Goal: Information Seeking & Learning: Find specific fact

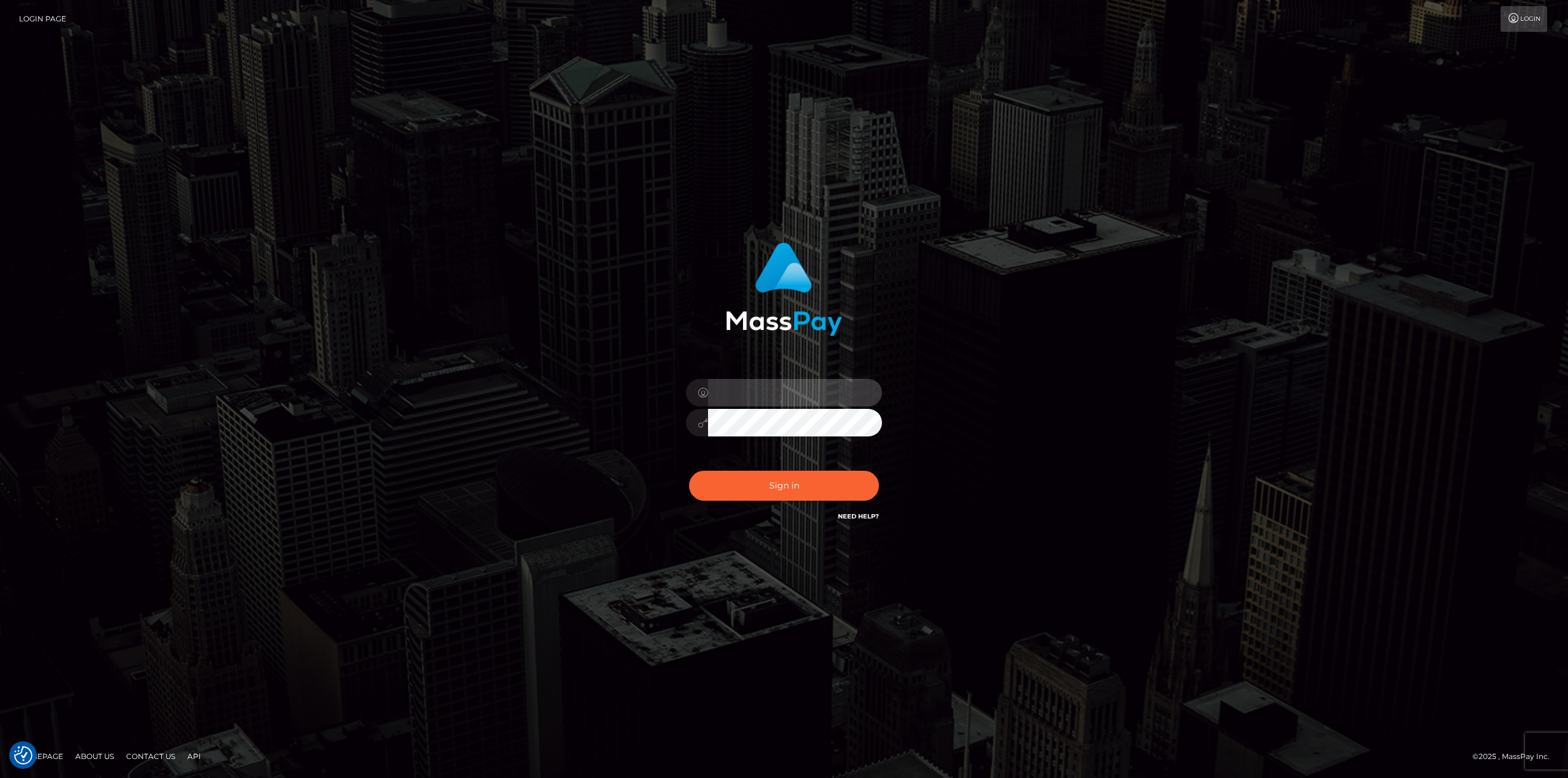
drag, startPoint x: 795, startPoint y: 397, endPoint x: 800, endPoint y: 407, distance: 11.2
click at [796, 397] on input "text" at bounding box center [795, 393] width 174 height 28
type input "[PERSON_NAME]"
click at [689, 471] on button "Sign in" at bounding box center [783, 485] width 190 height 30
click at [843, 392] on input "text" at bounding box center [795, 393] width 174 height 28
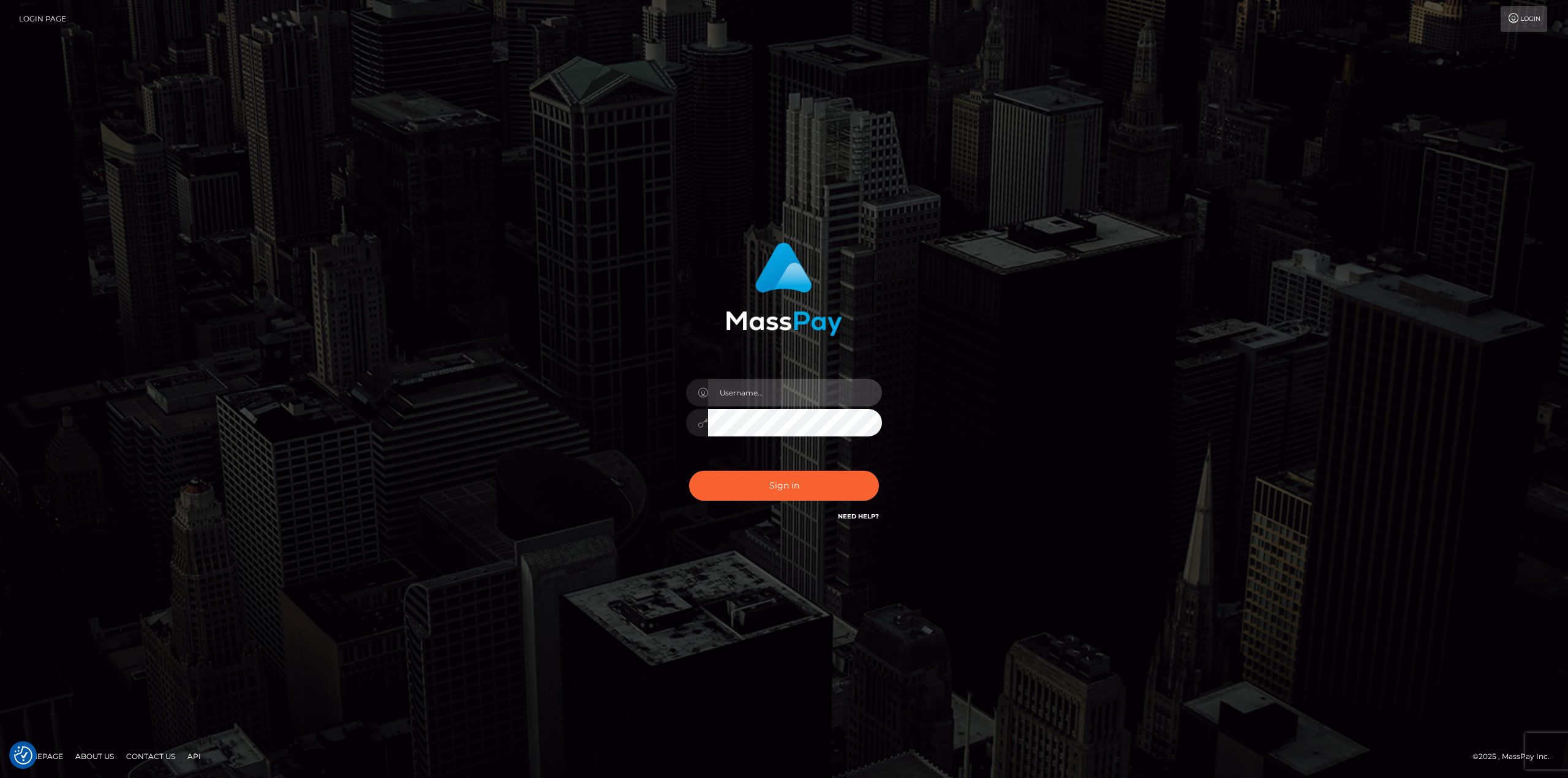
type input "[PERSON_NAME]"
click at [767, 482] on button "Sign in" at bounding box center [783, 485] width 190 height 30
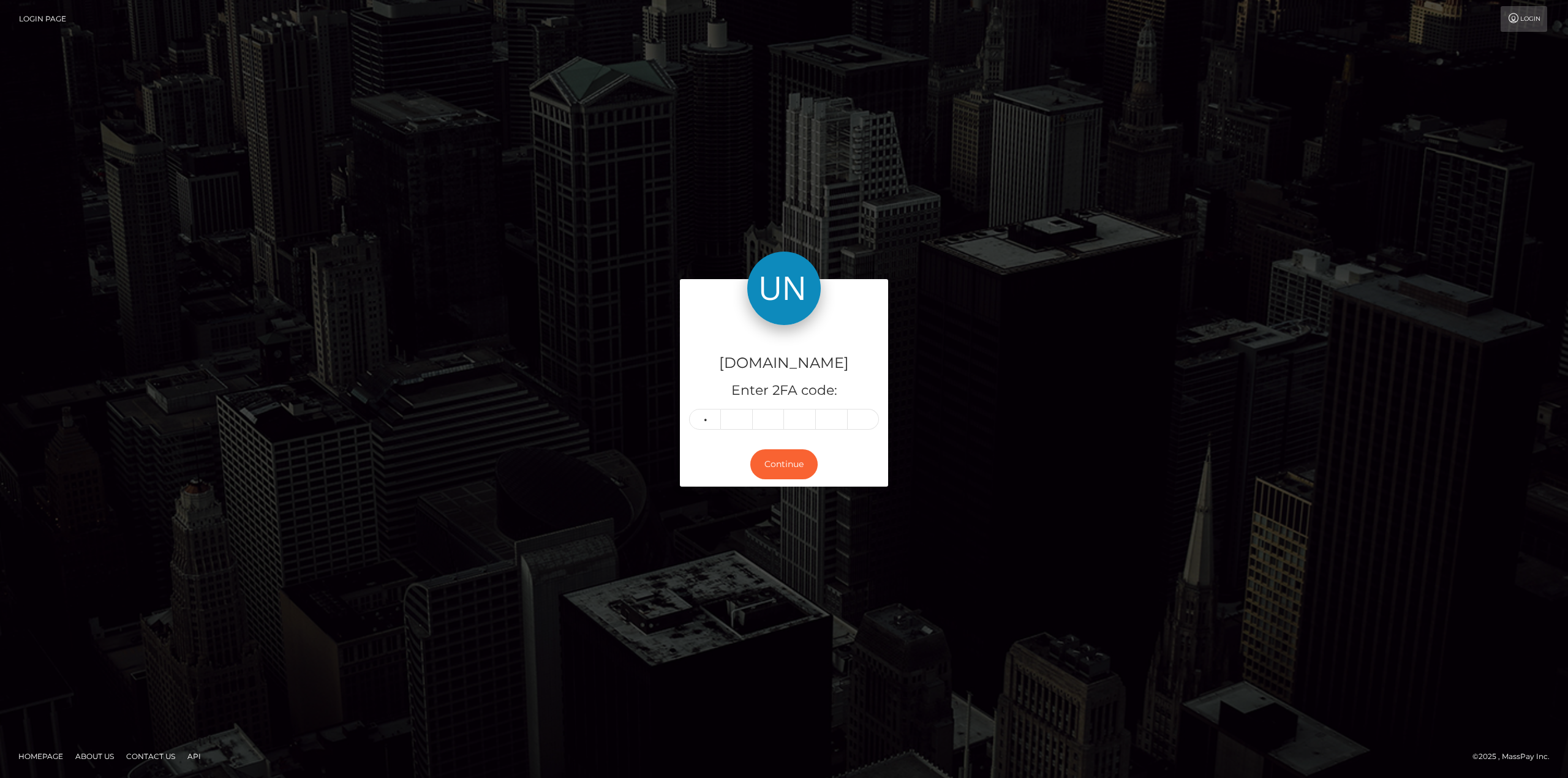
type input "4"
type input "3"
type input "5"
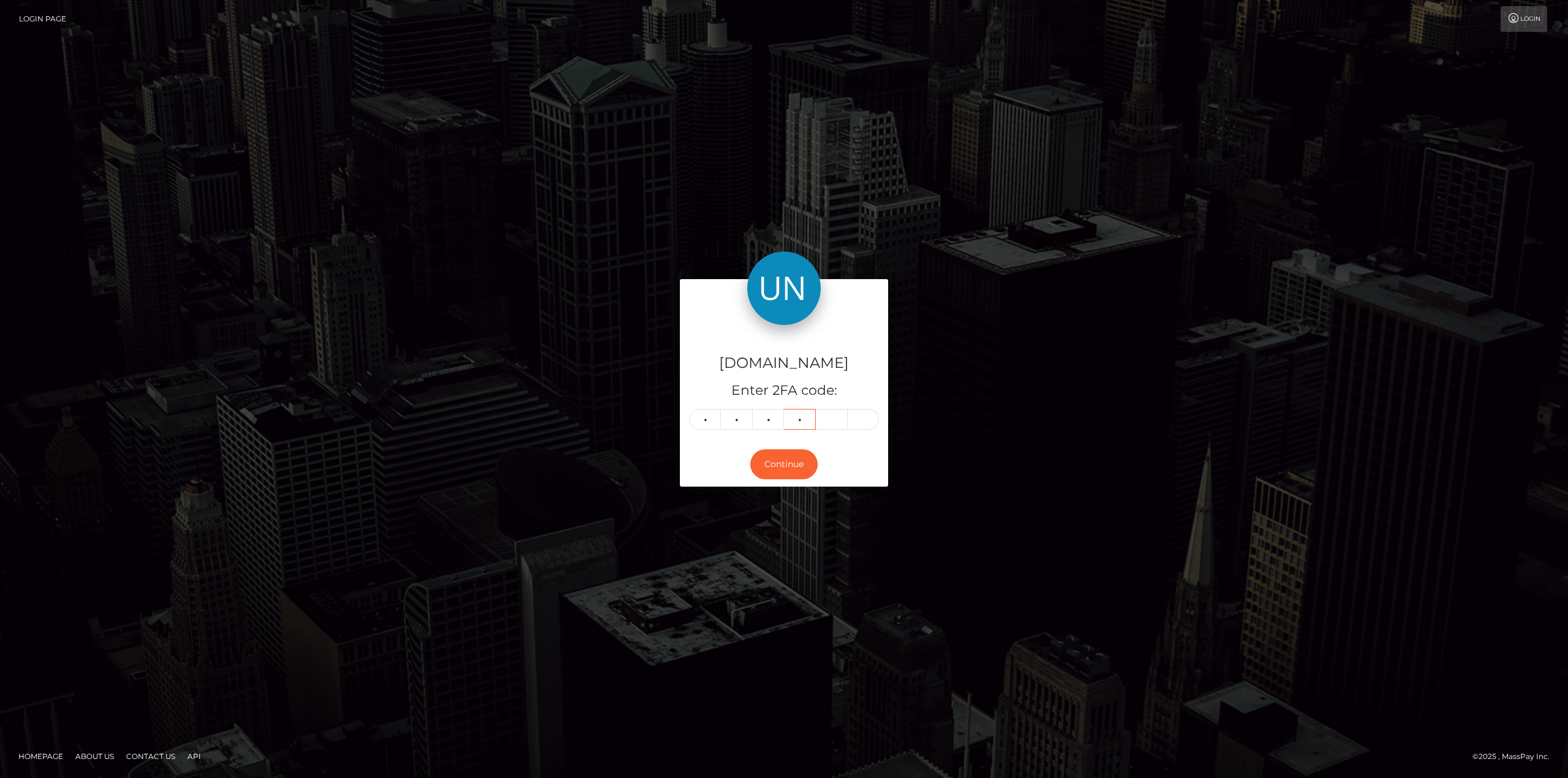
type input "6"
type input "5"
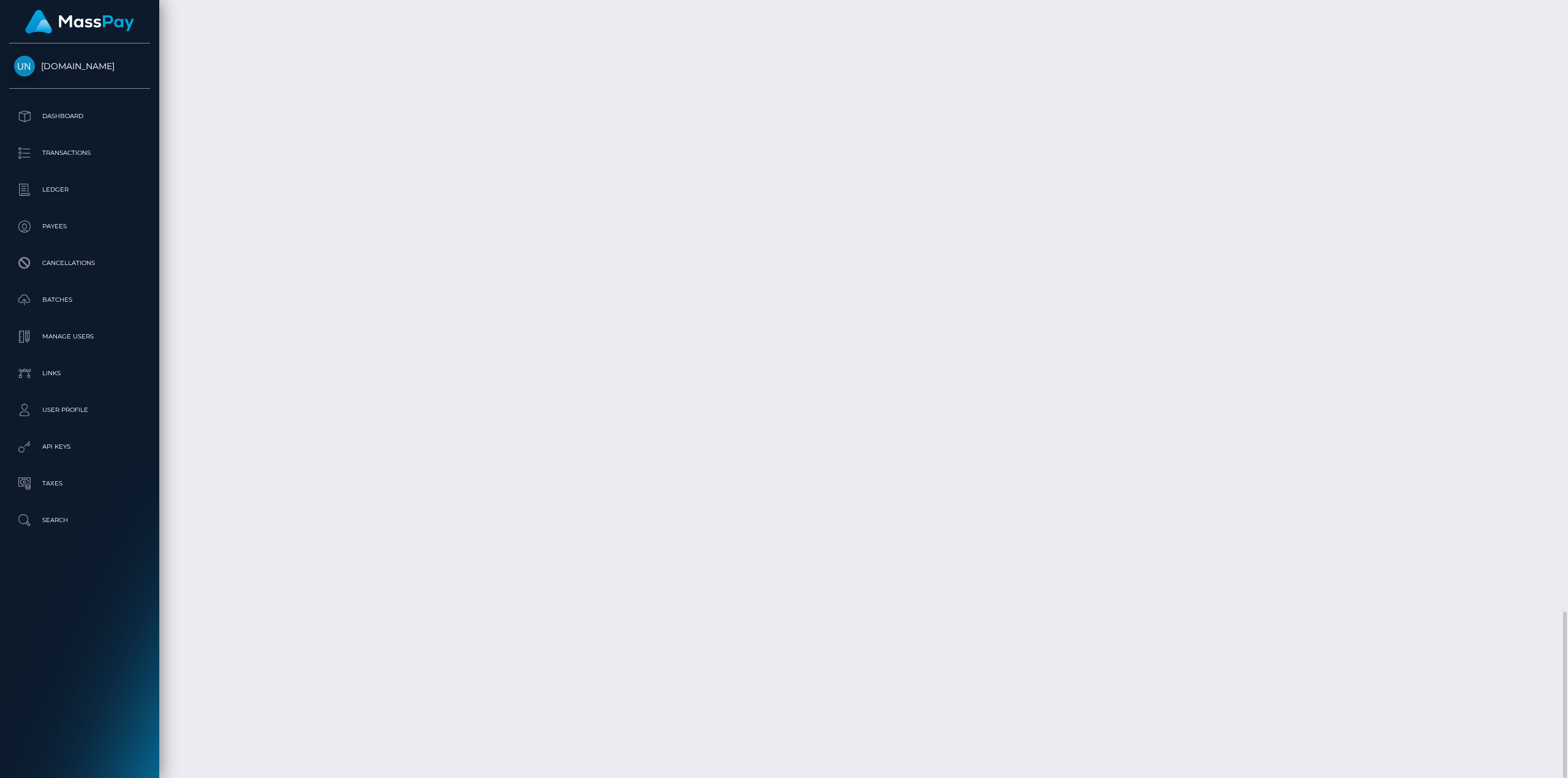
scroll to position [147, 445]
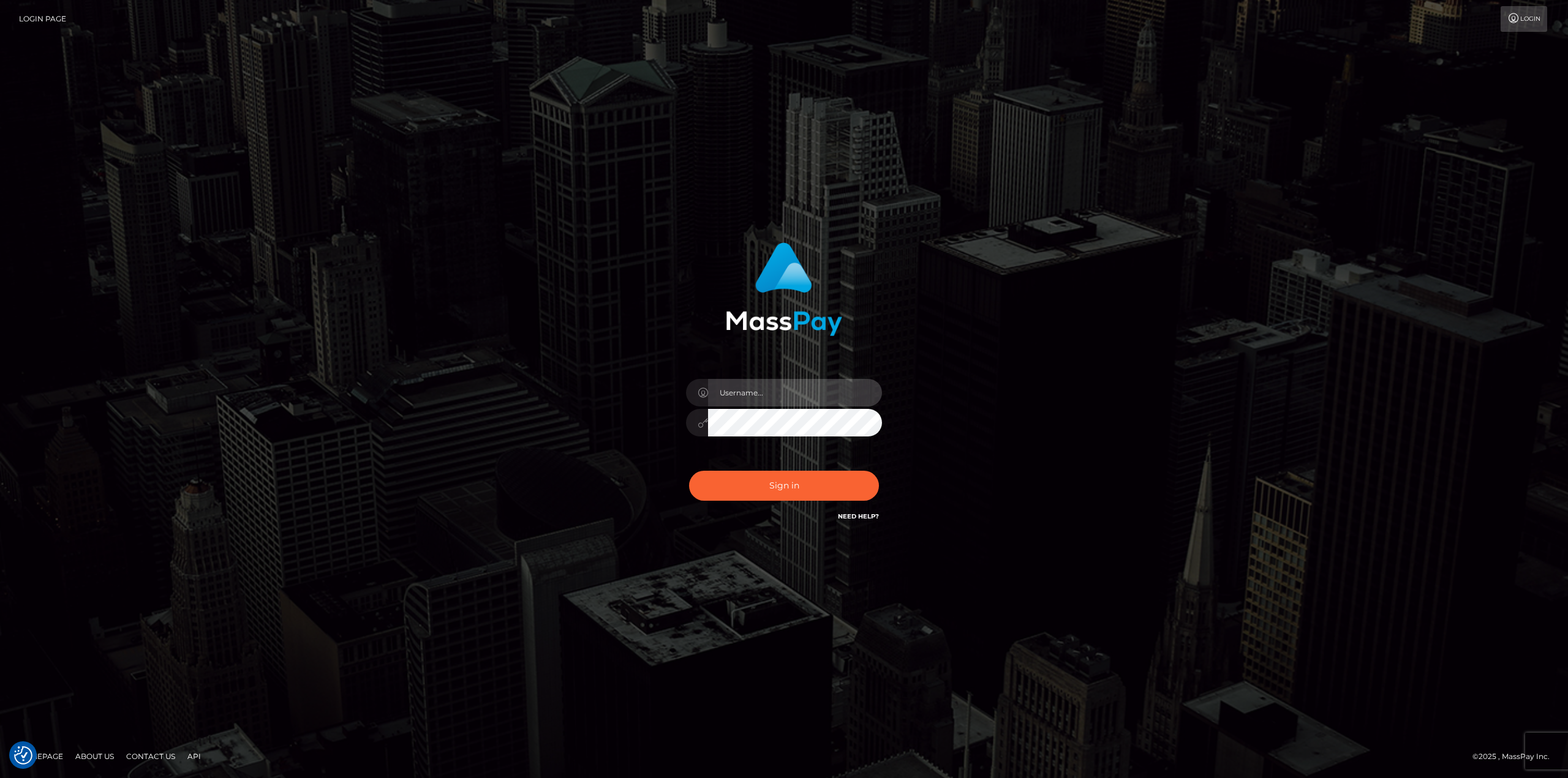
click at [812, 381] on input "text" at bounding box center [795, 393] width 174 height 28
type input "[PERSON_NAME]"
click at [689, 471] on button "Sign in" at bounding box center [783, 485] width 190 height 30
click at [849, 386] on input "text" at bounding box center [795, 393] width 174 height 28
type input "Ahmed"
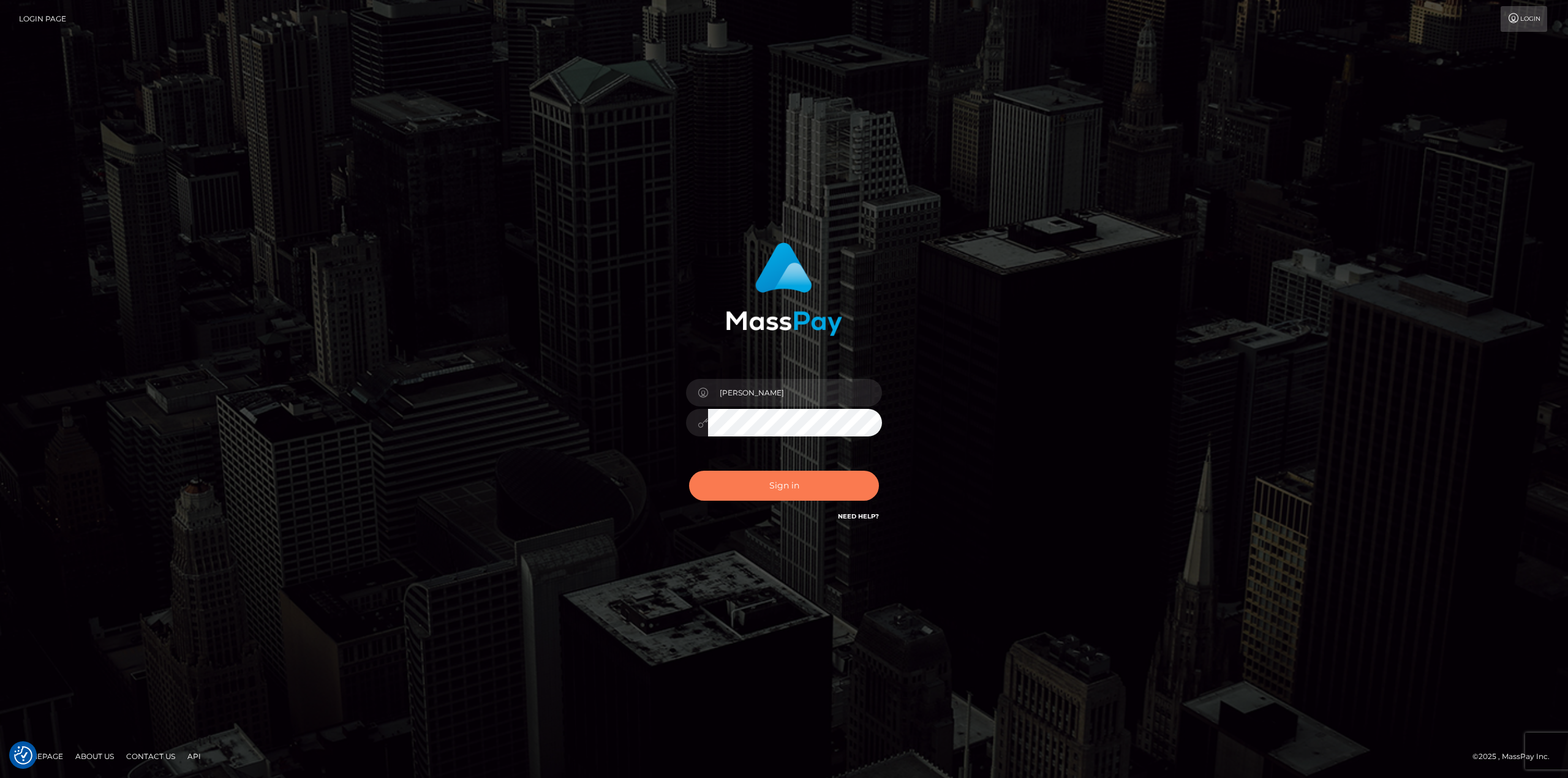
click at [805, 476] on button "Sign in" at bounding box center [783, 485] width 190 height 30
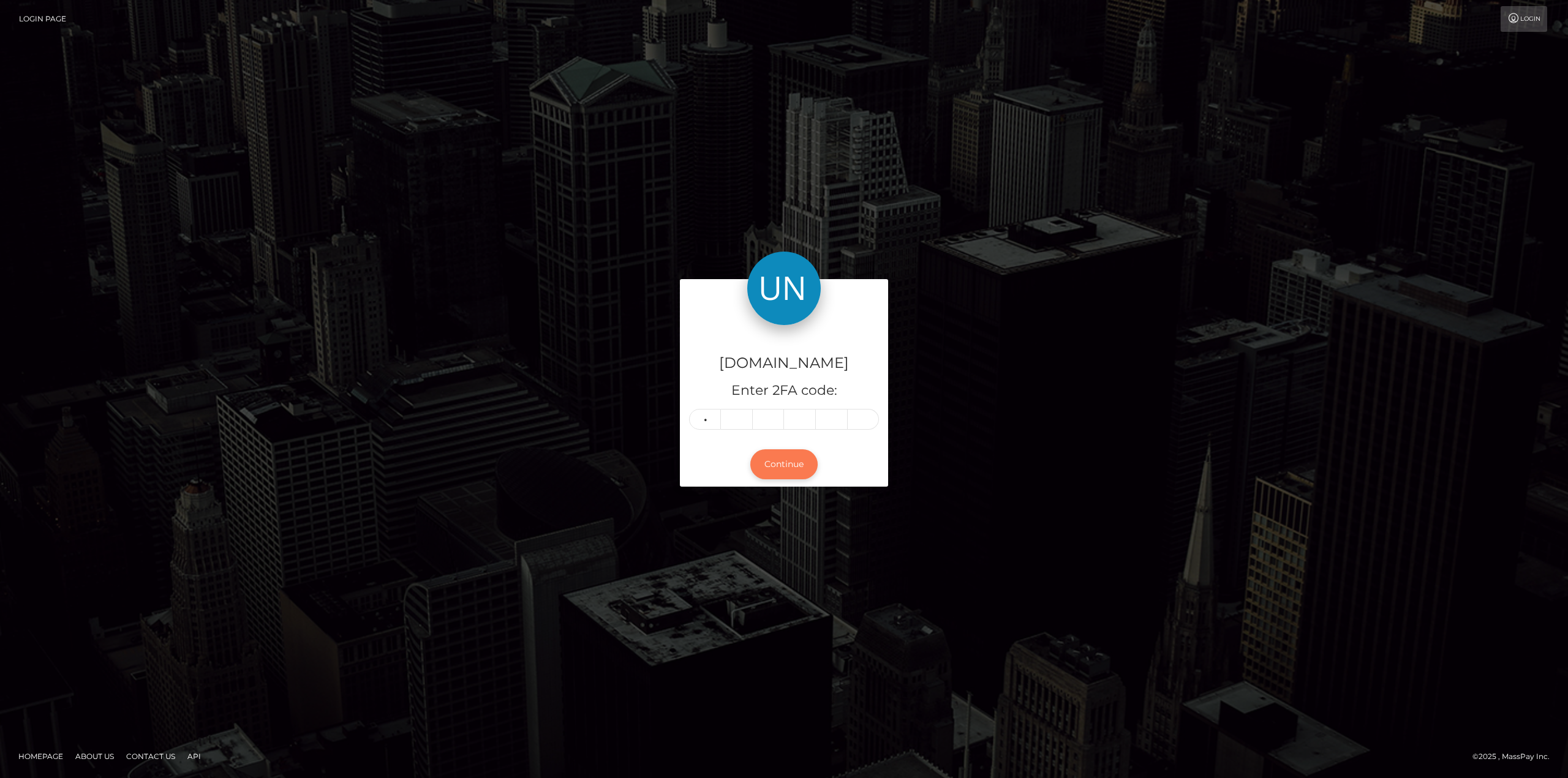
type input "8"
type input "2"
type input "8"
type input "1"
type input "7"
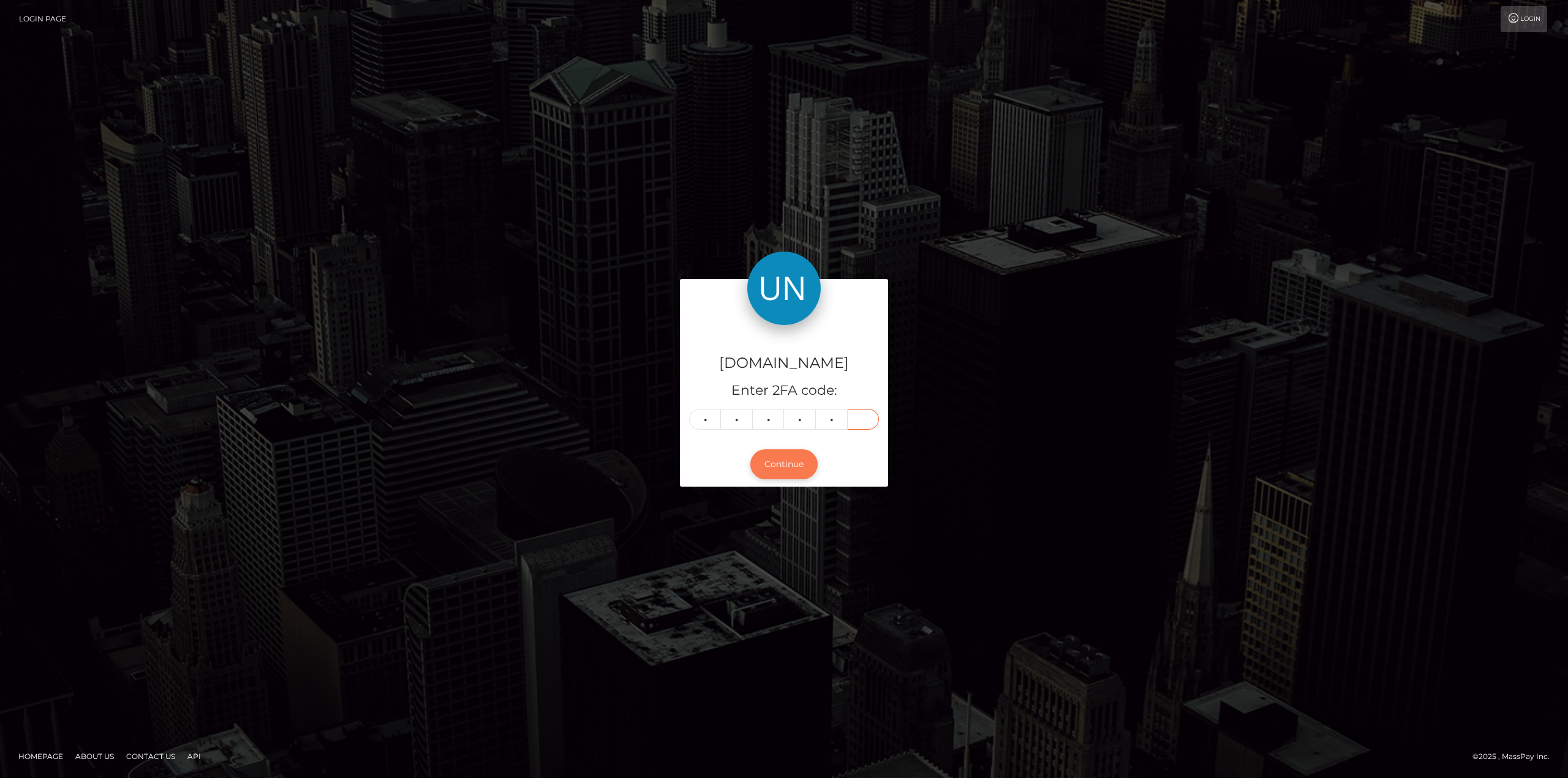
type input "6"
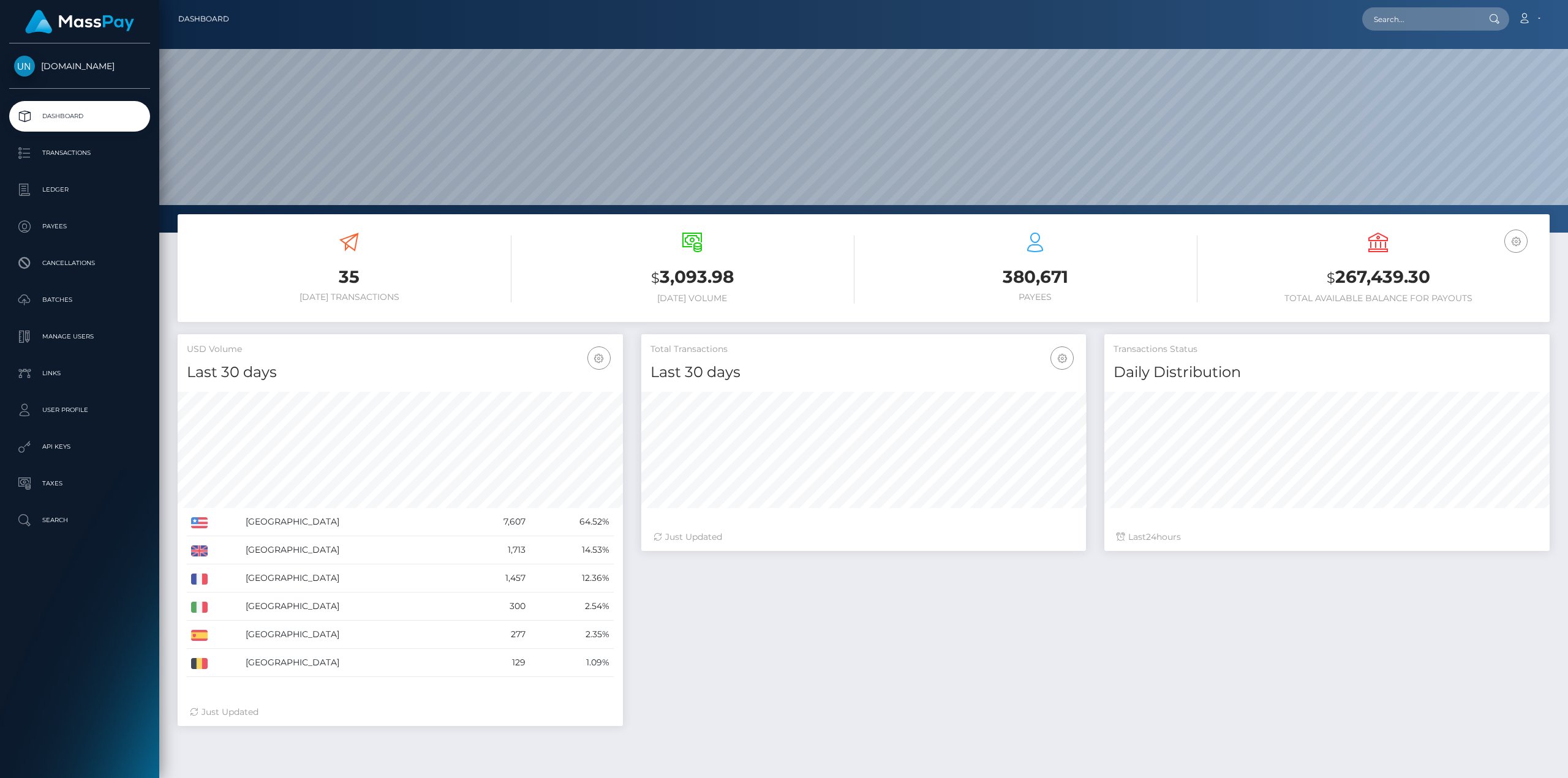
scroll to position [217, 445]
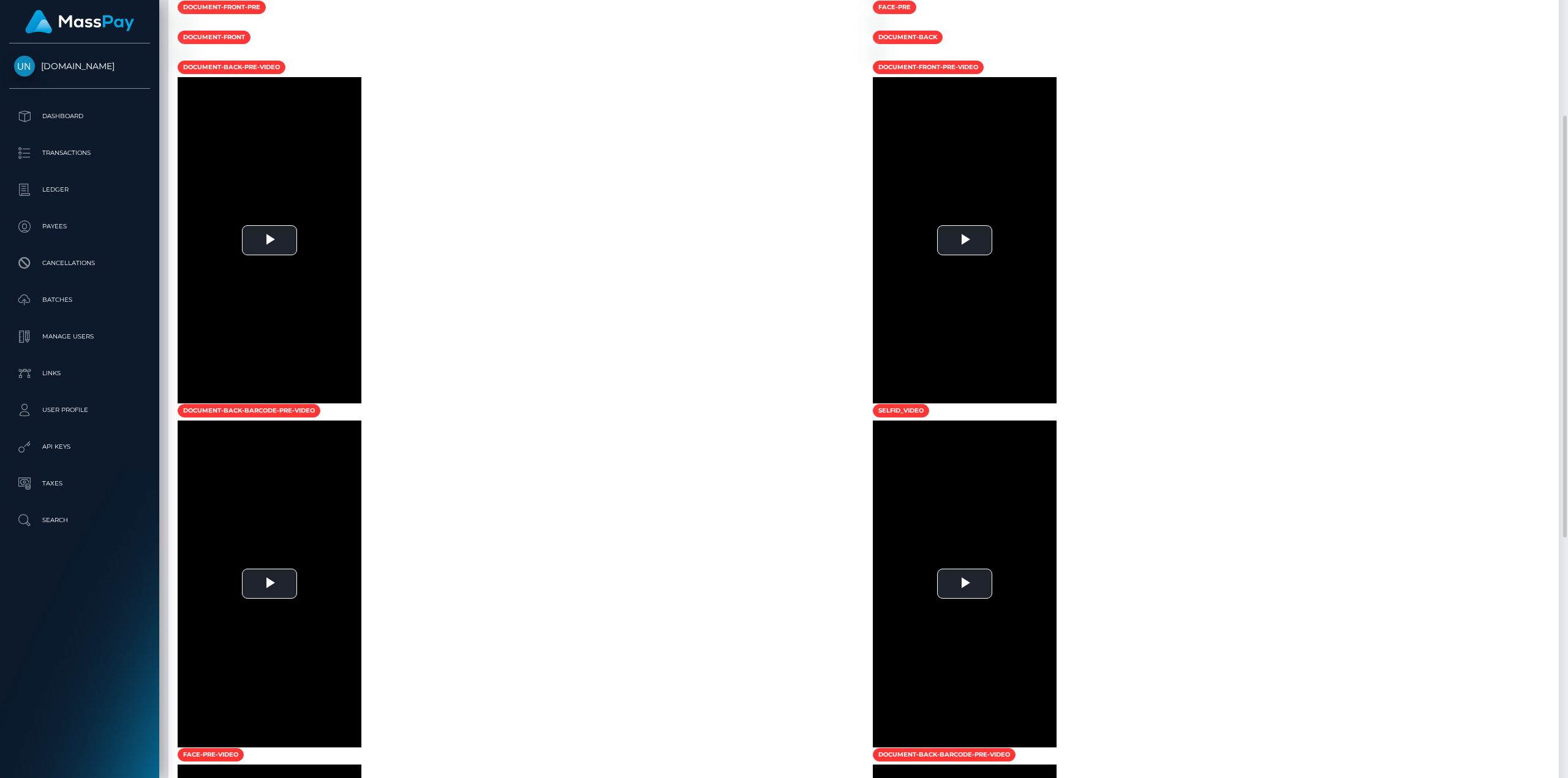
scroll to position [796, 0]
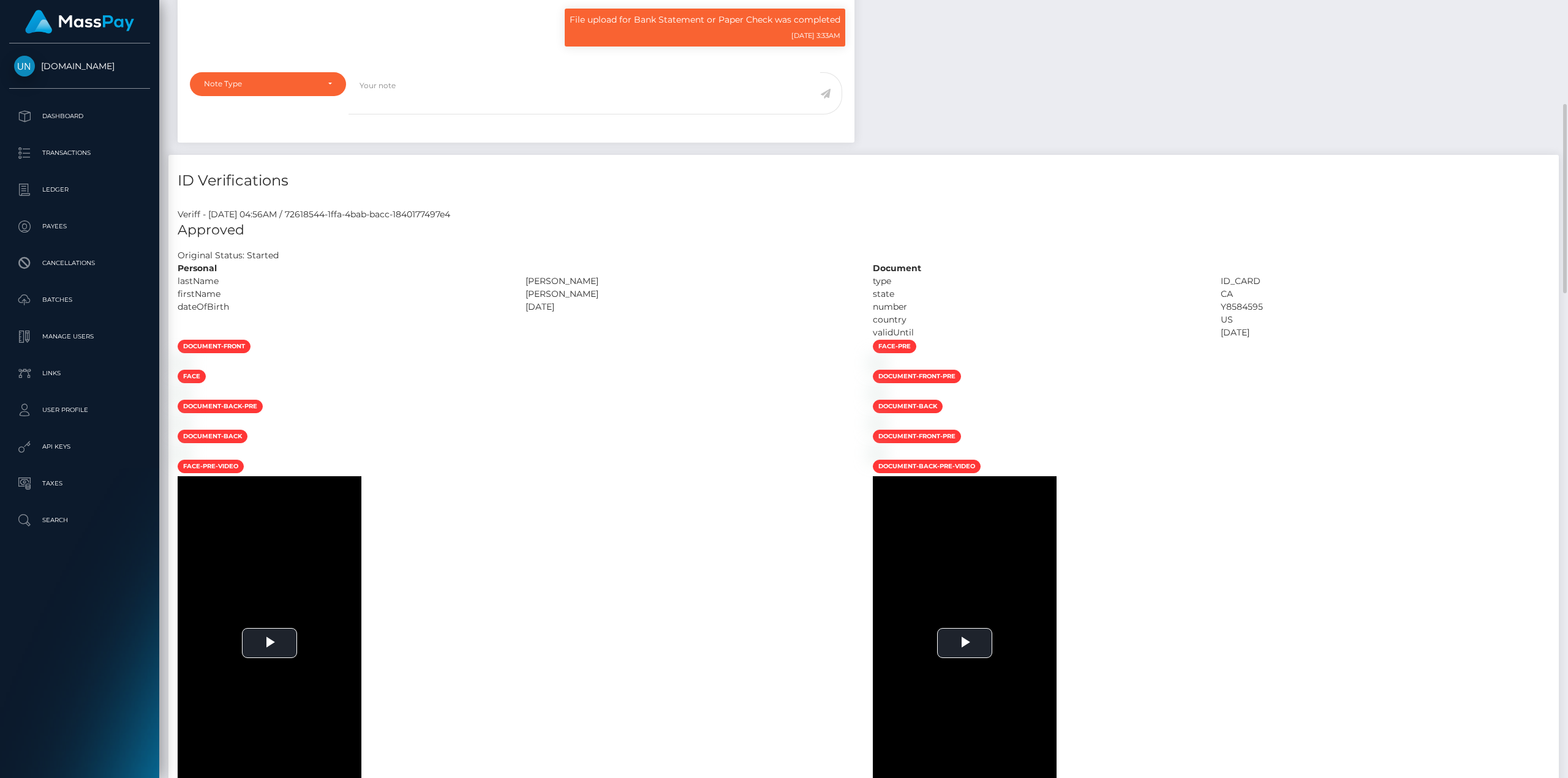
scroll to position [147, 445]
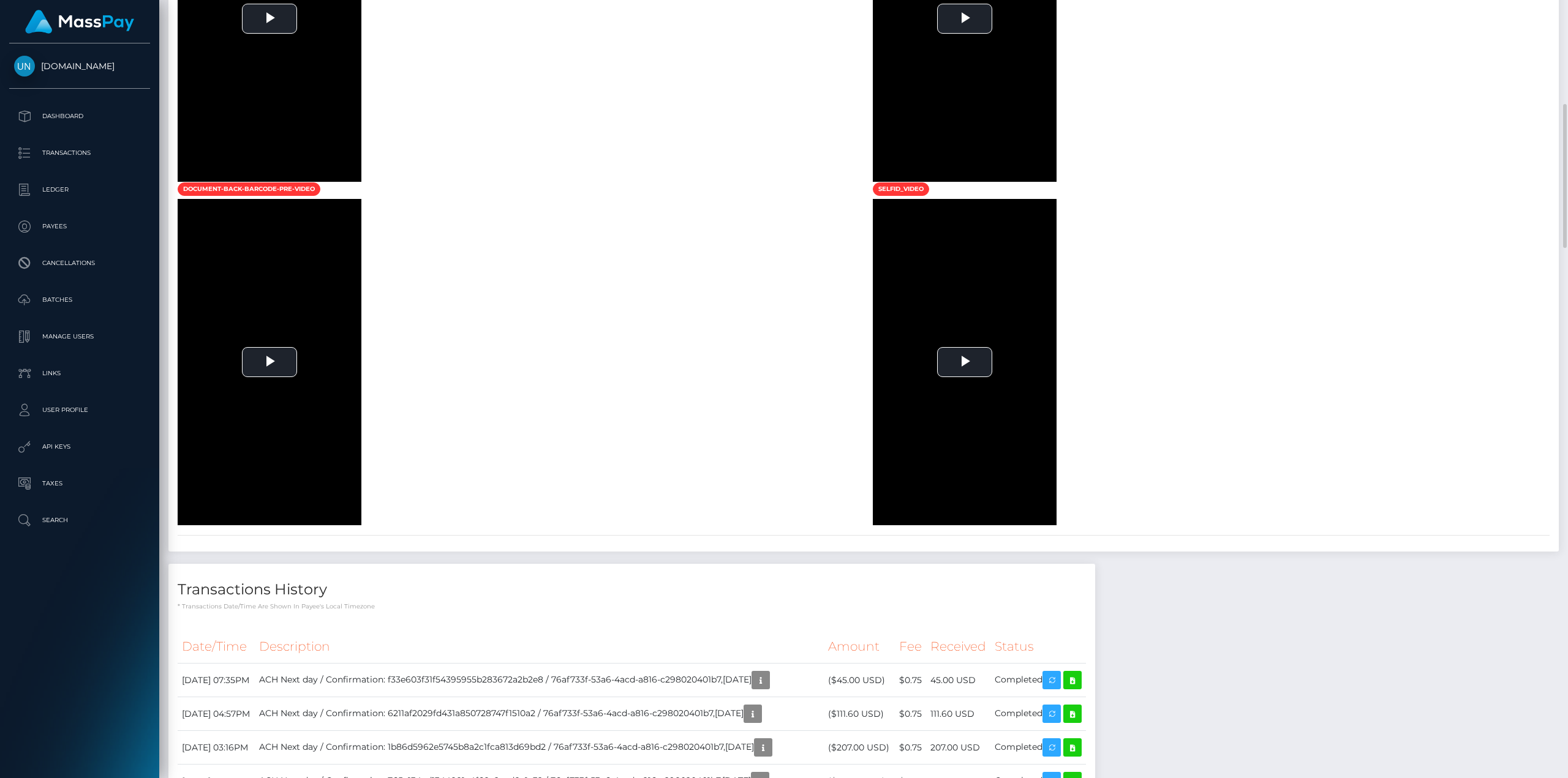
scroll to position [1592, 0]
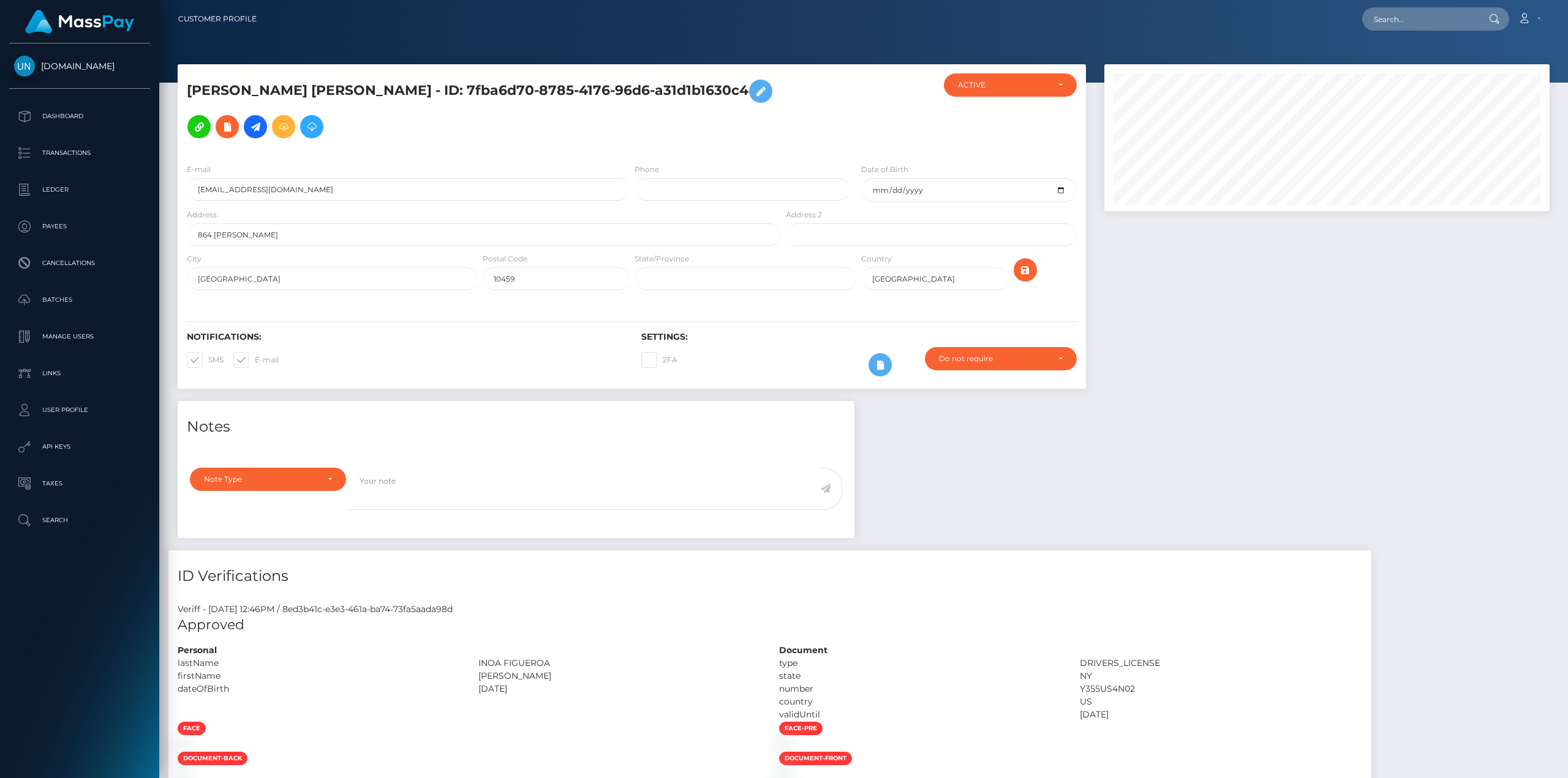
scroll to position [147, 445]
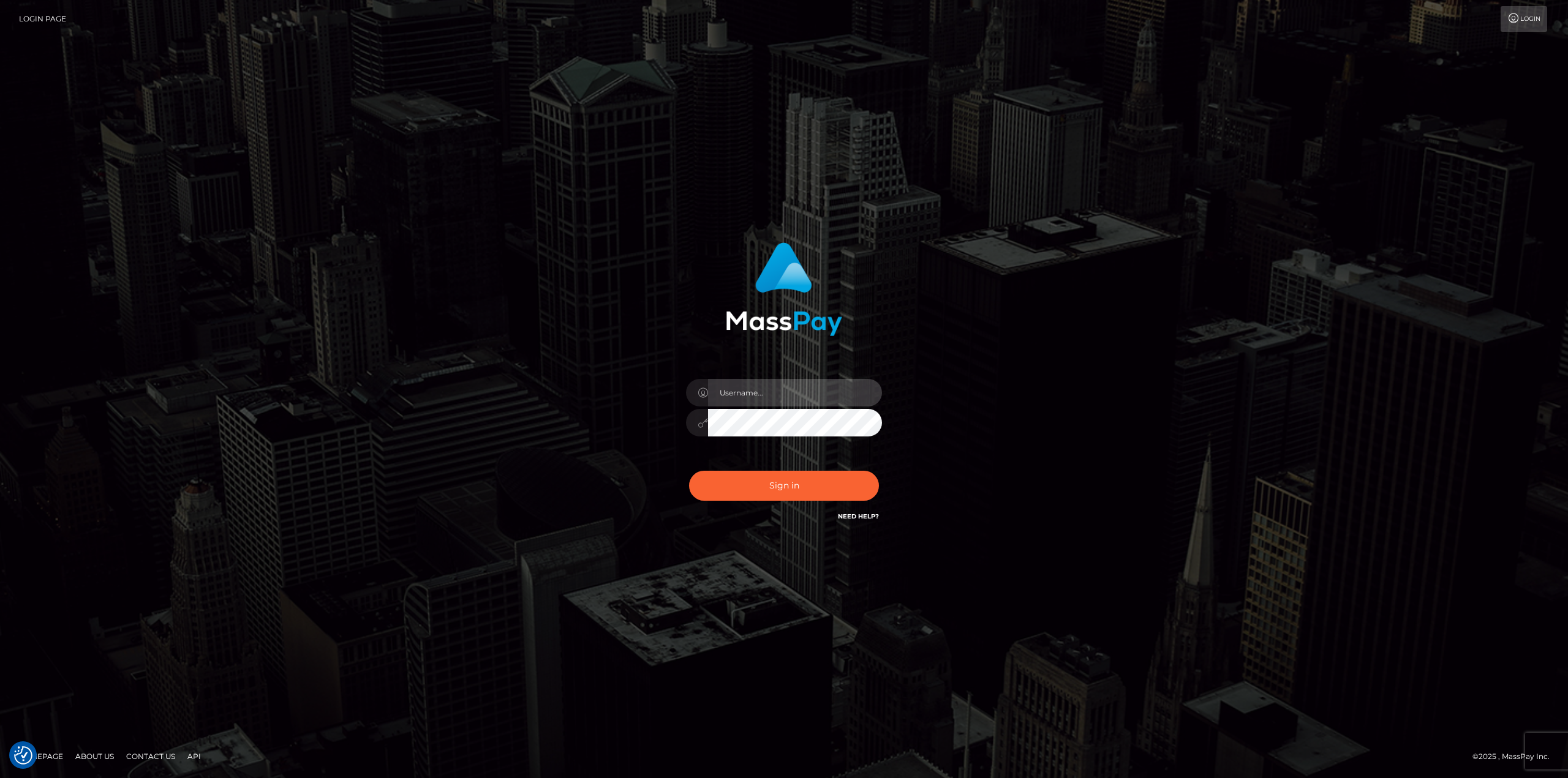
click at [783, 394] on input "text" at bounding box center [795, 393] width 174 height 28
type input "[PERSON_NAME]"
click at [689, 471] on button "Sign in" at bounding box center [783, 485] width 190 height 30
click at [793, 397] on input "text" at bounding box center [795, 393] width 174 height 28
type input "[PERSON_NAME]"
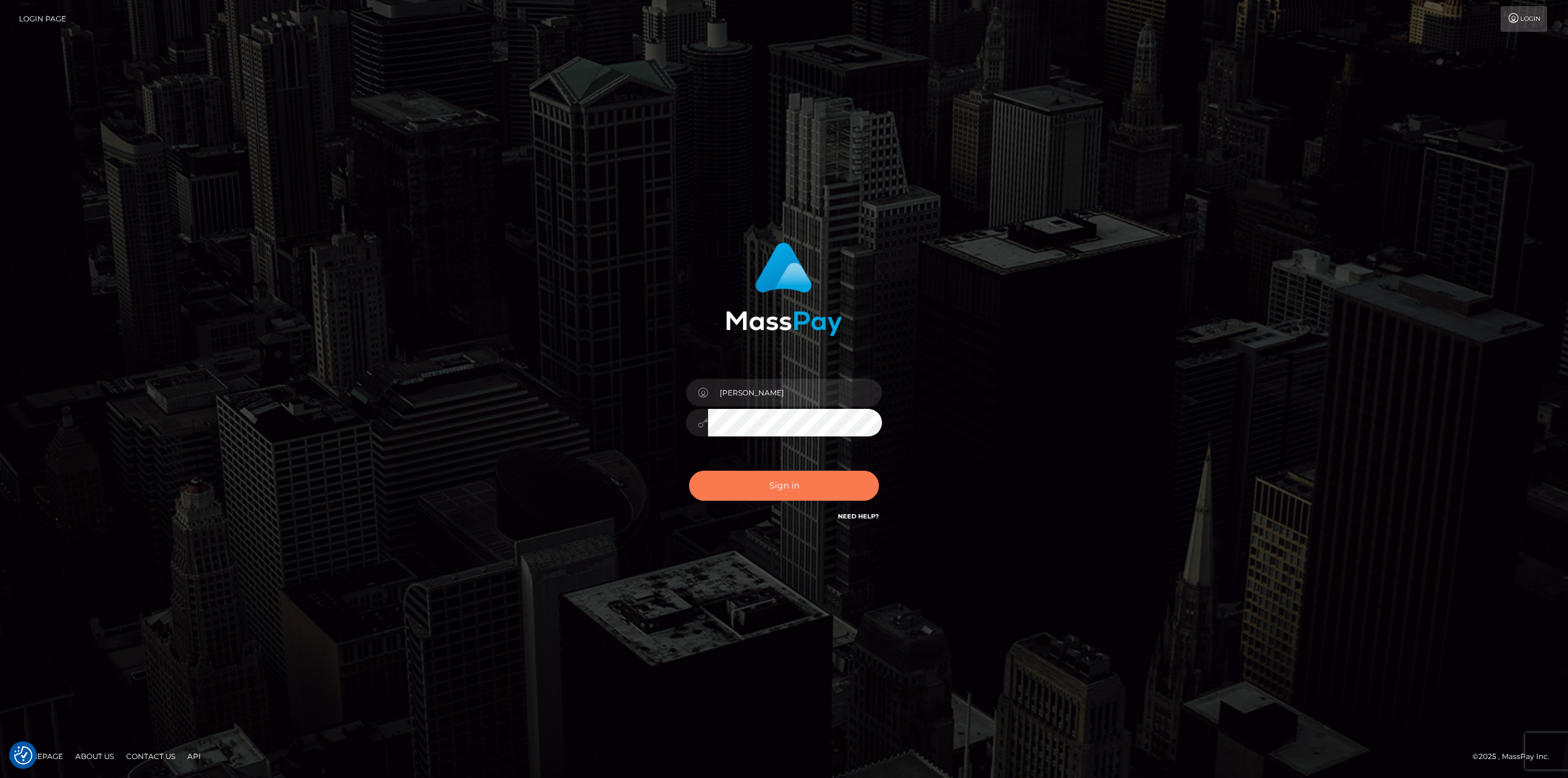
click at [808, 480] on button "Sign in" at bounding box center [783, 485] width 190 height 30
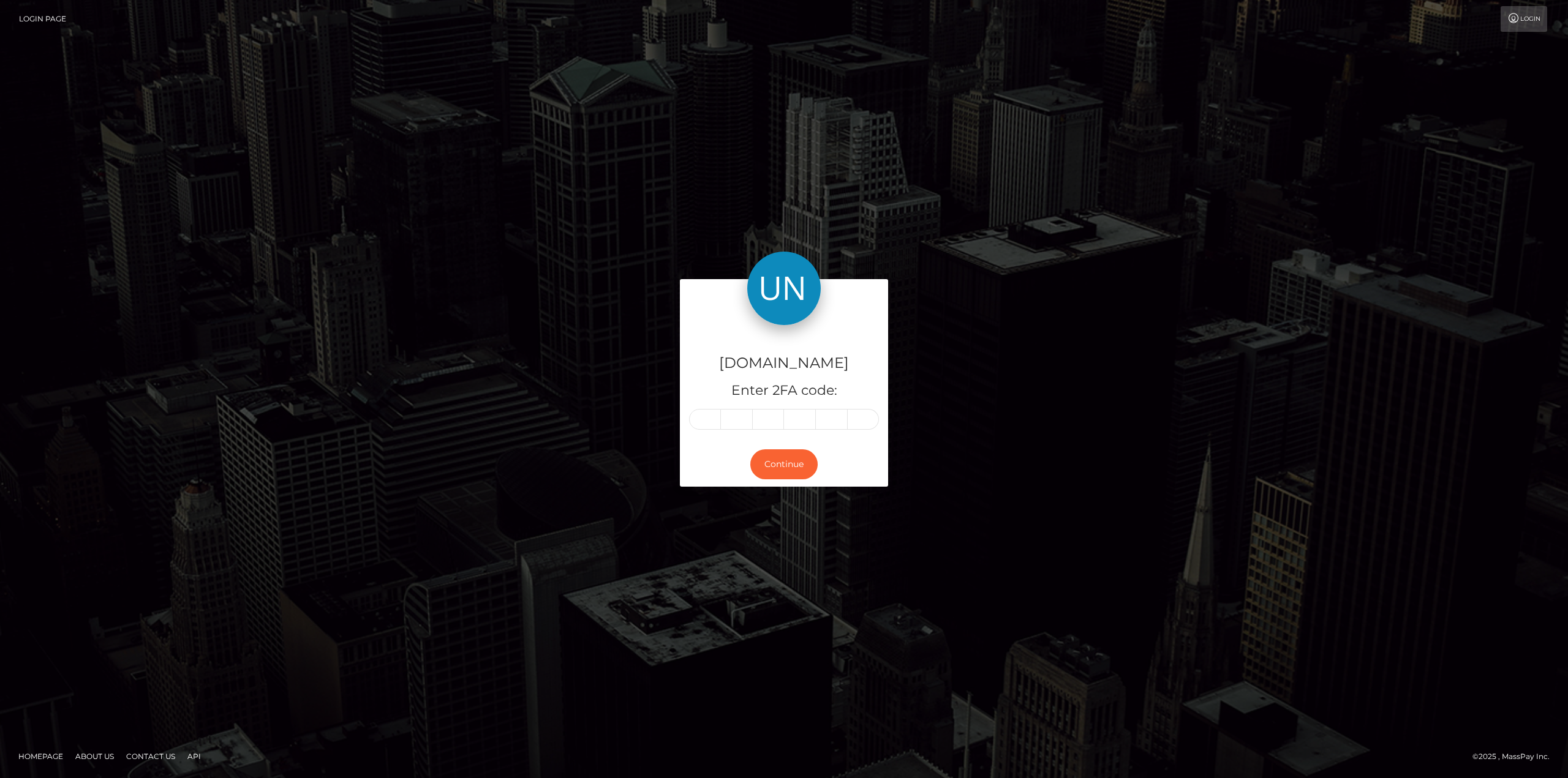
click at [712, 416] on input "text" at bounding box center [704, 419] width 32 height 21
type input "3"
type input "5"
type input "8"
type input "1"
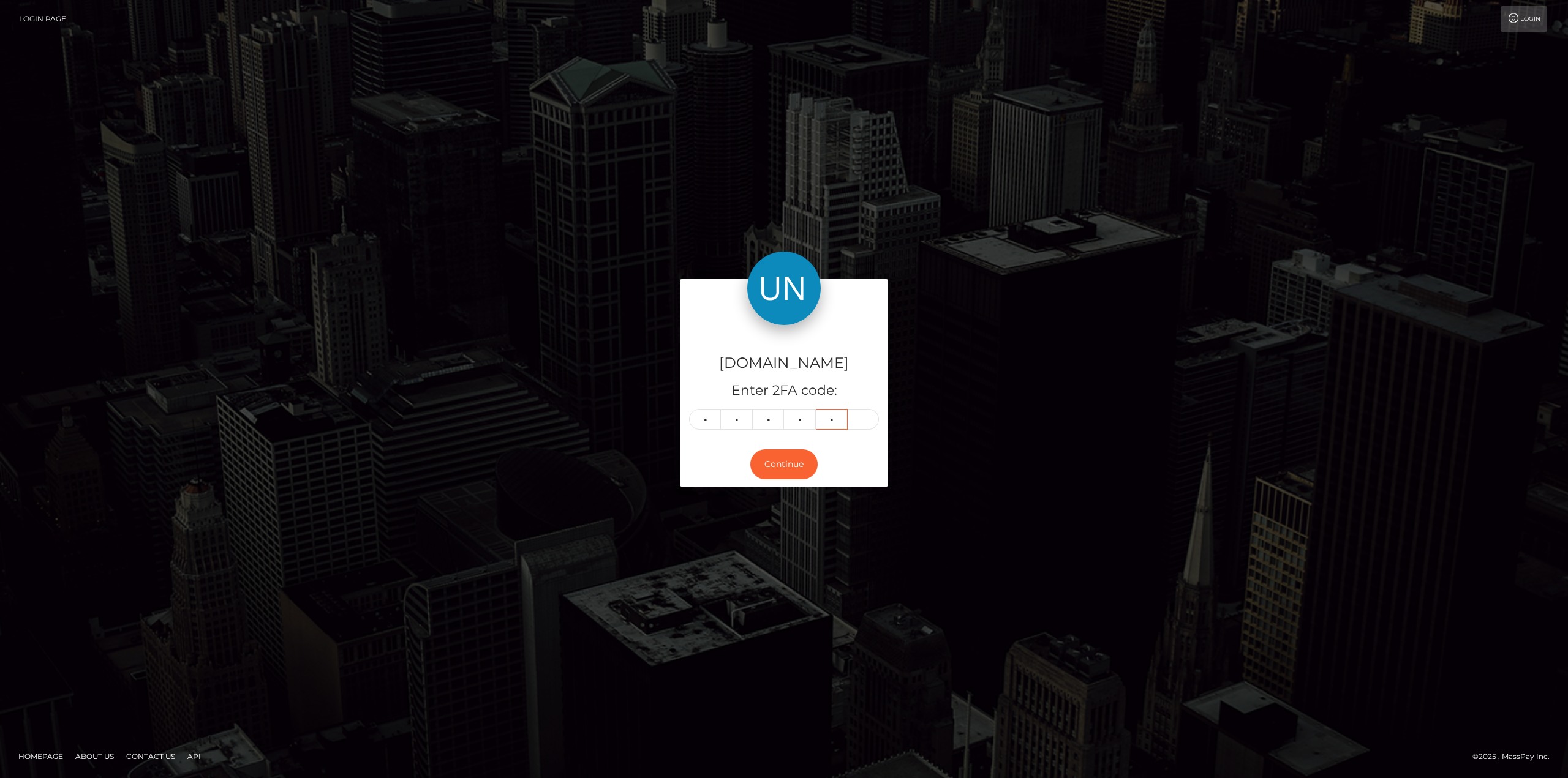
type input "6"
type input "0"
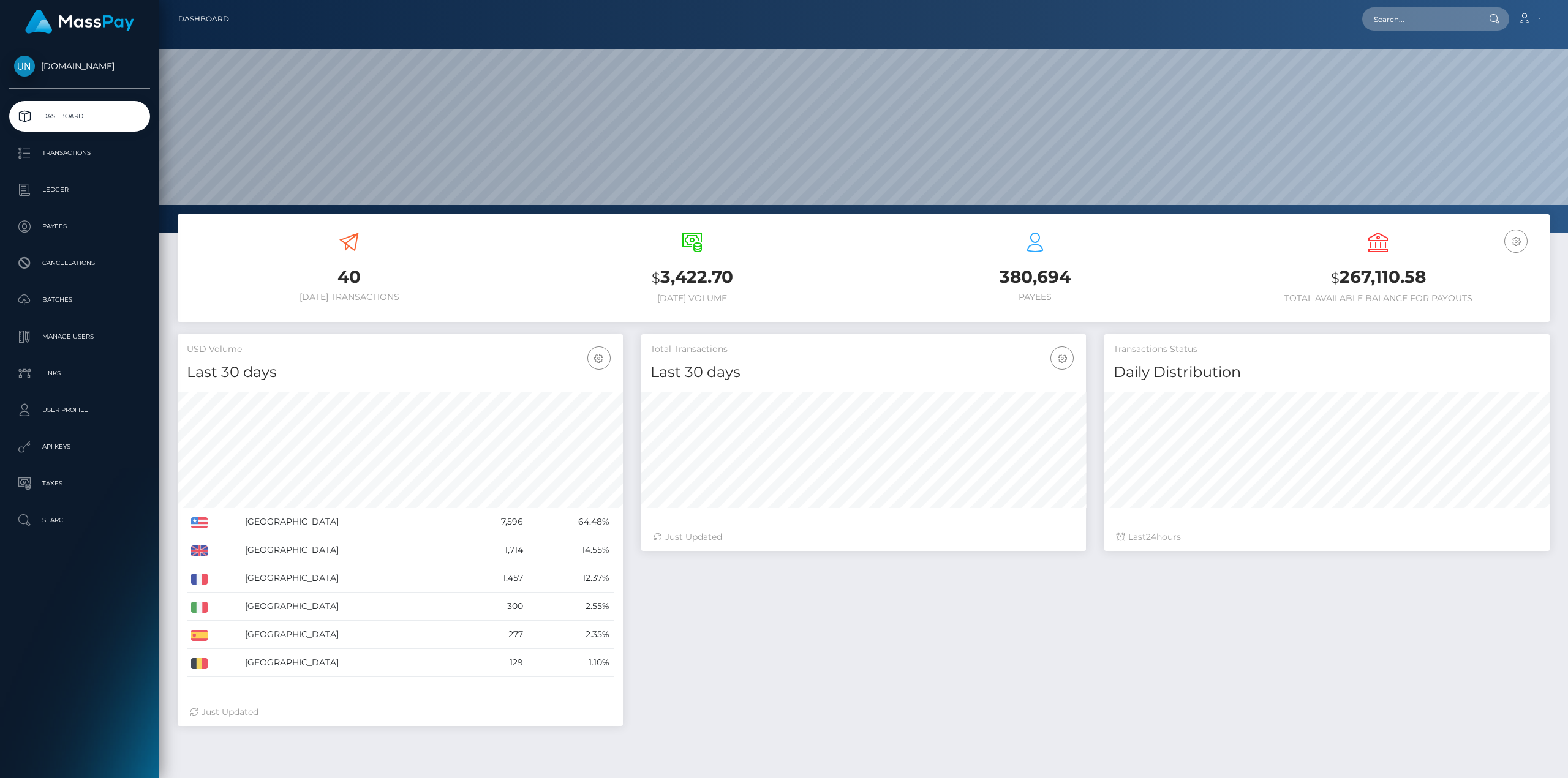
scroll to position [217, 445]
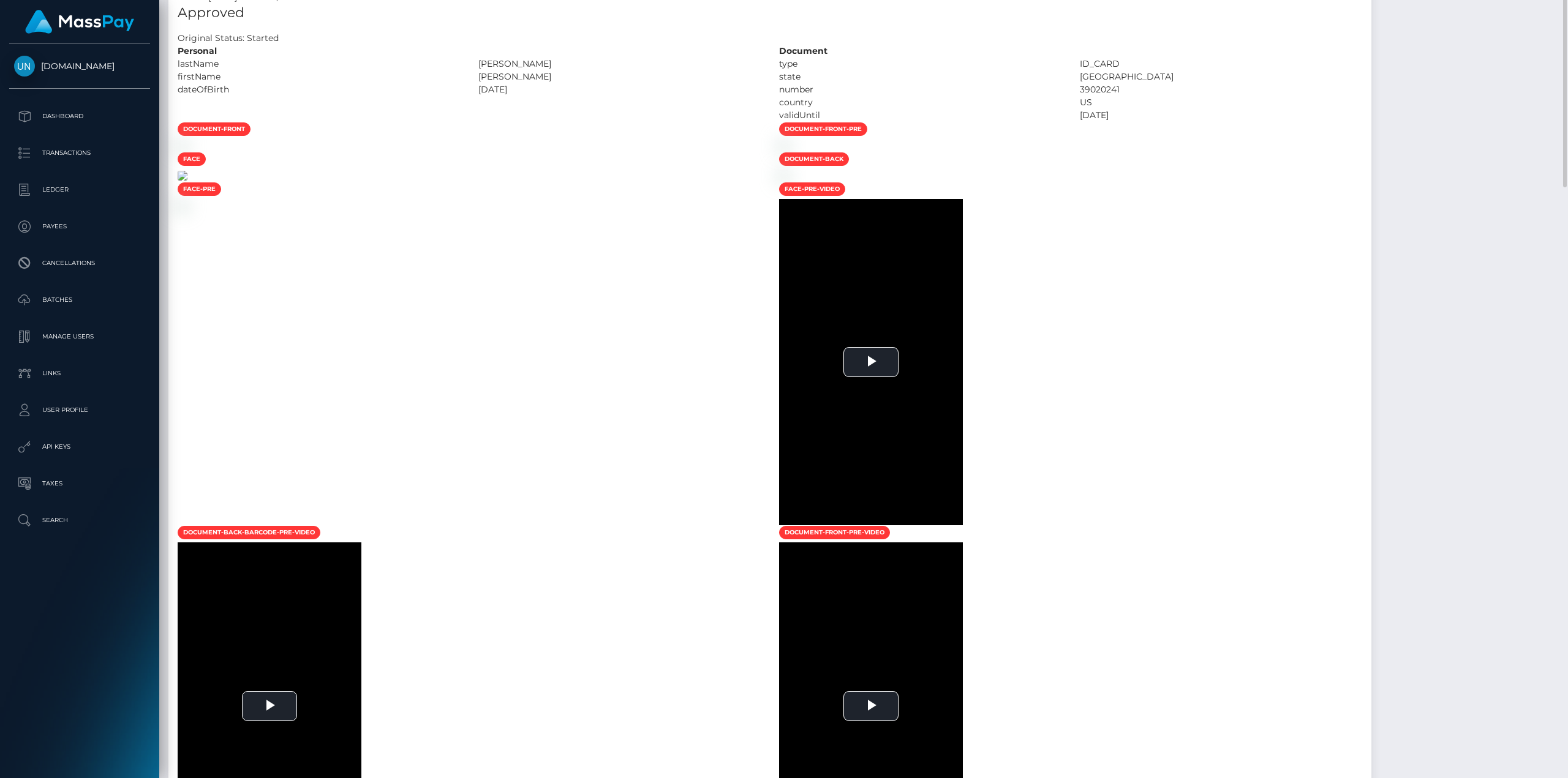
scroll to position [674, 0]
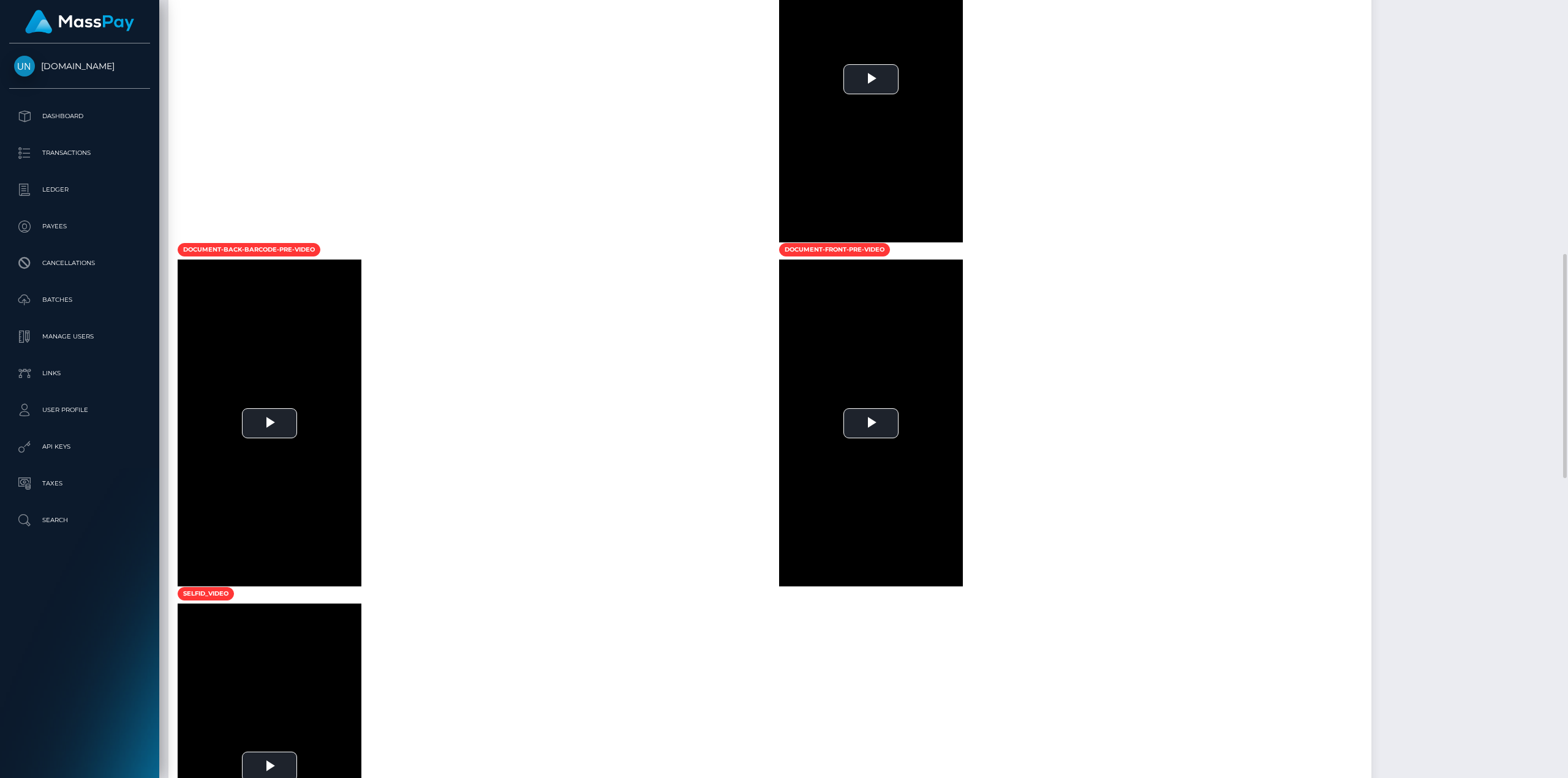
scroll to position [638, 0]
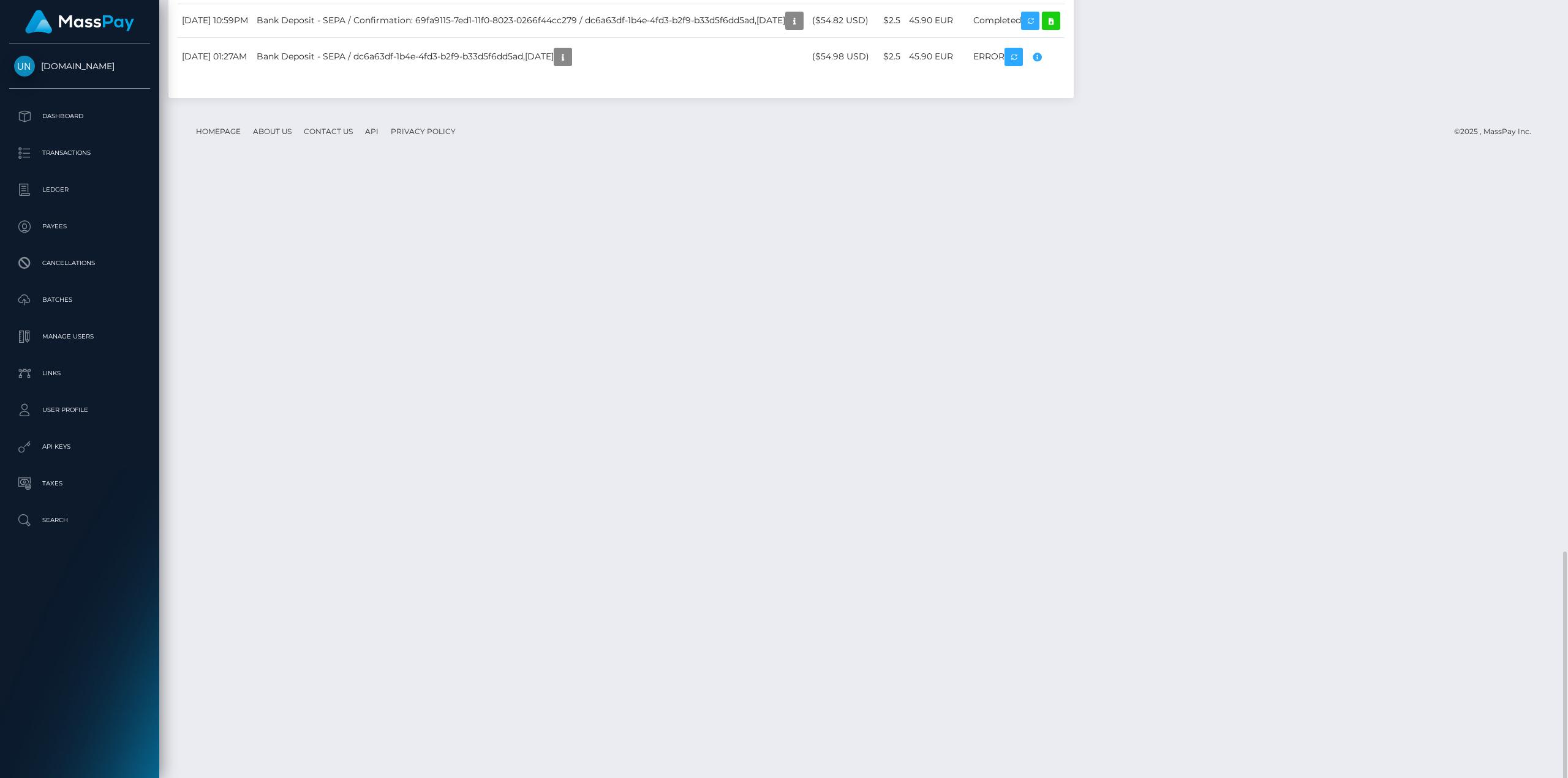
scroll to position [1674, 0]
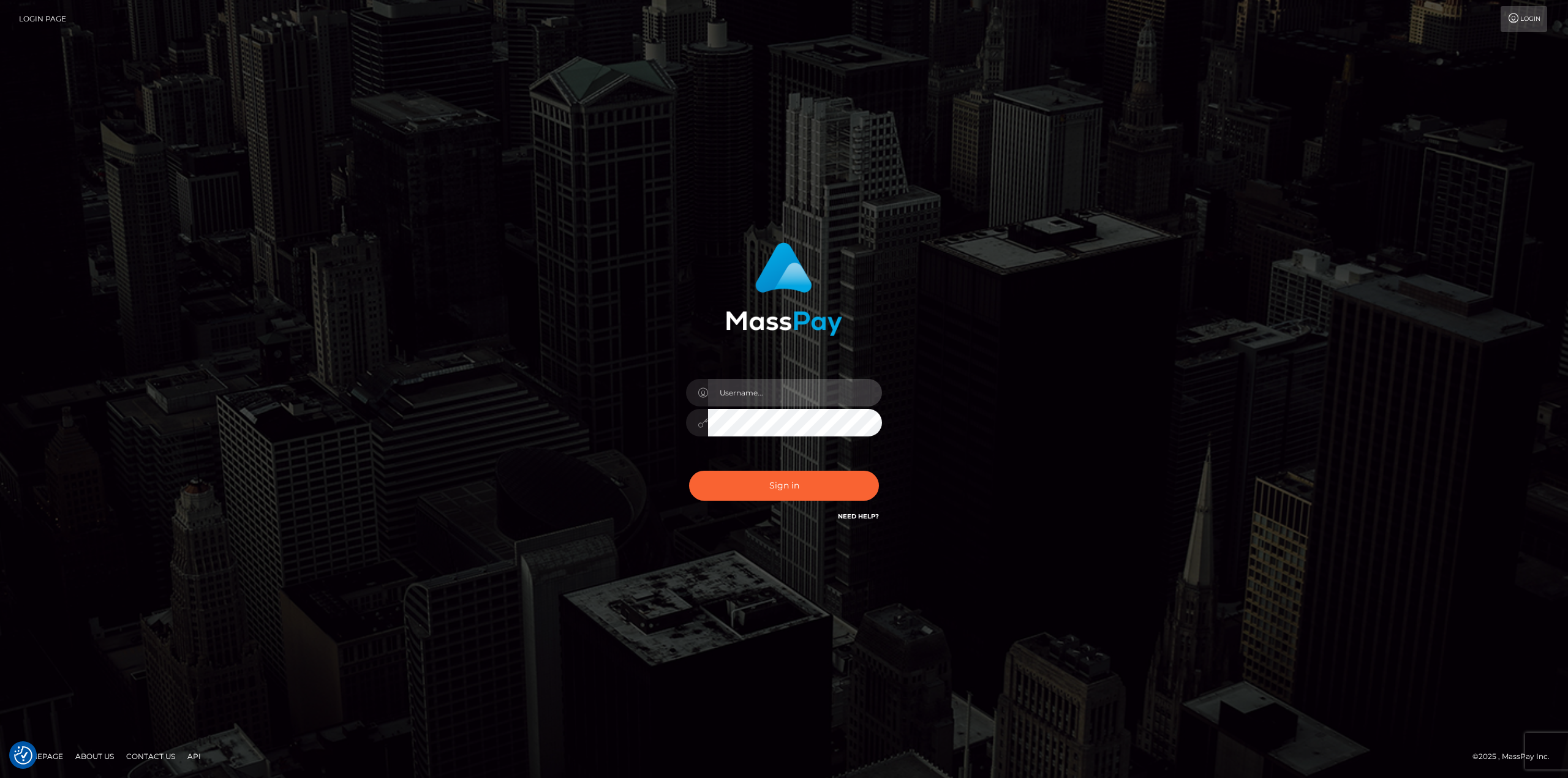
drag, startPoint x: 749, startPoint y: 401, endPoint x: 761, endPoint y: 406, distance: 13.0
click at [750, 401] on input "text" at bounding box center [795, 393] width 174 height 28
type input "[PERSON_NAME]"
click at [689, 471] on button "Sign in" at bounding box center [783, 485] width 190 height 30
click at [756, 392] on input "text" at bounding box center [795, 393] width 174 height 28
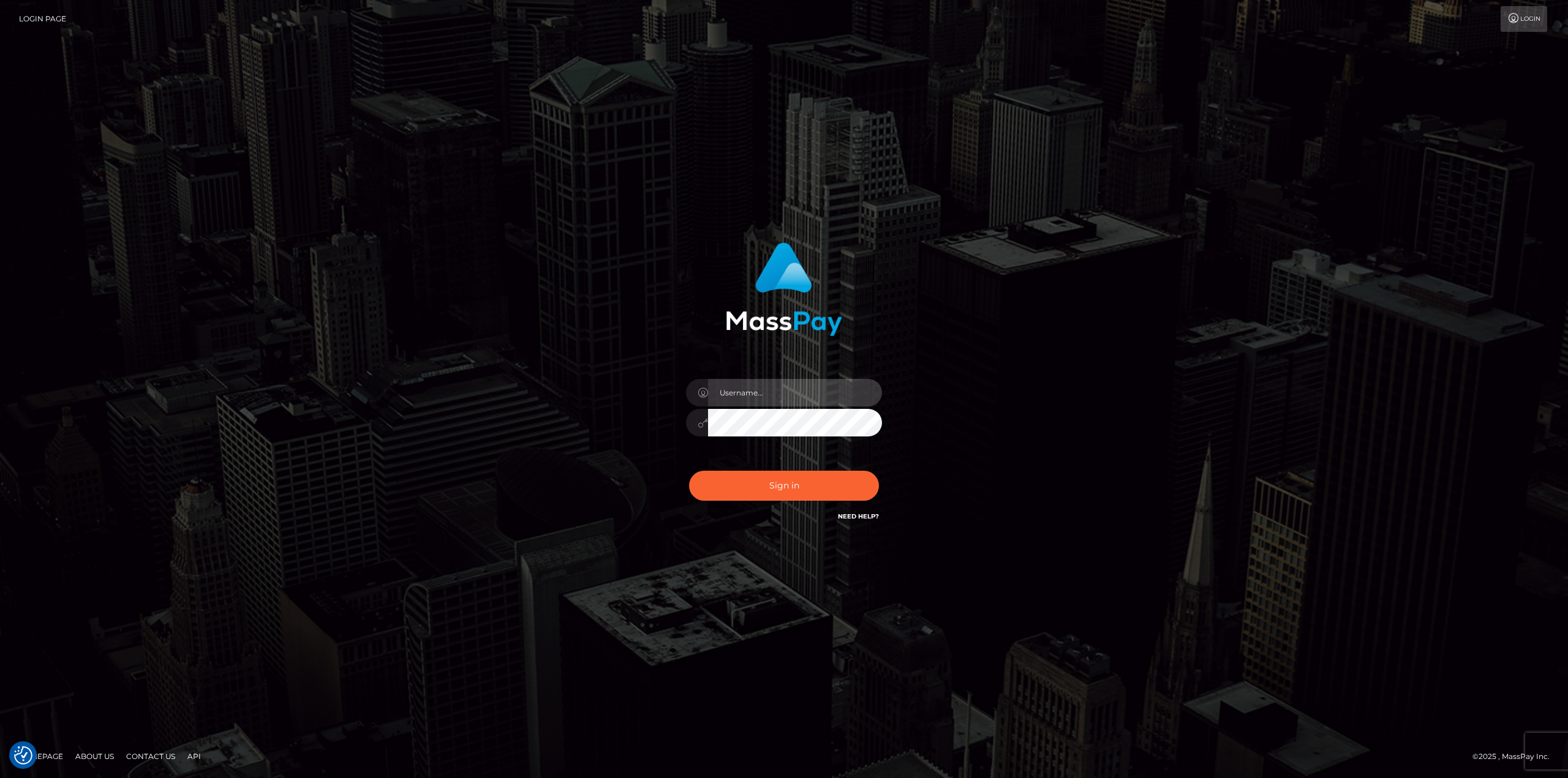
type input "[PERSON_NAME]"
click at [689, 471] on button "Sign in" at bounding box center [783, 485] width 190 height 30
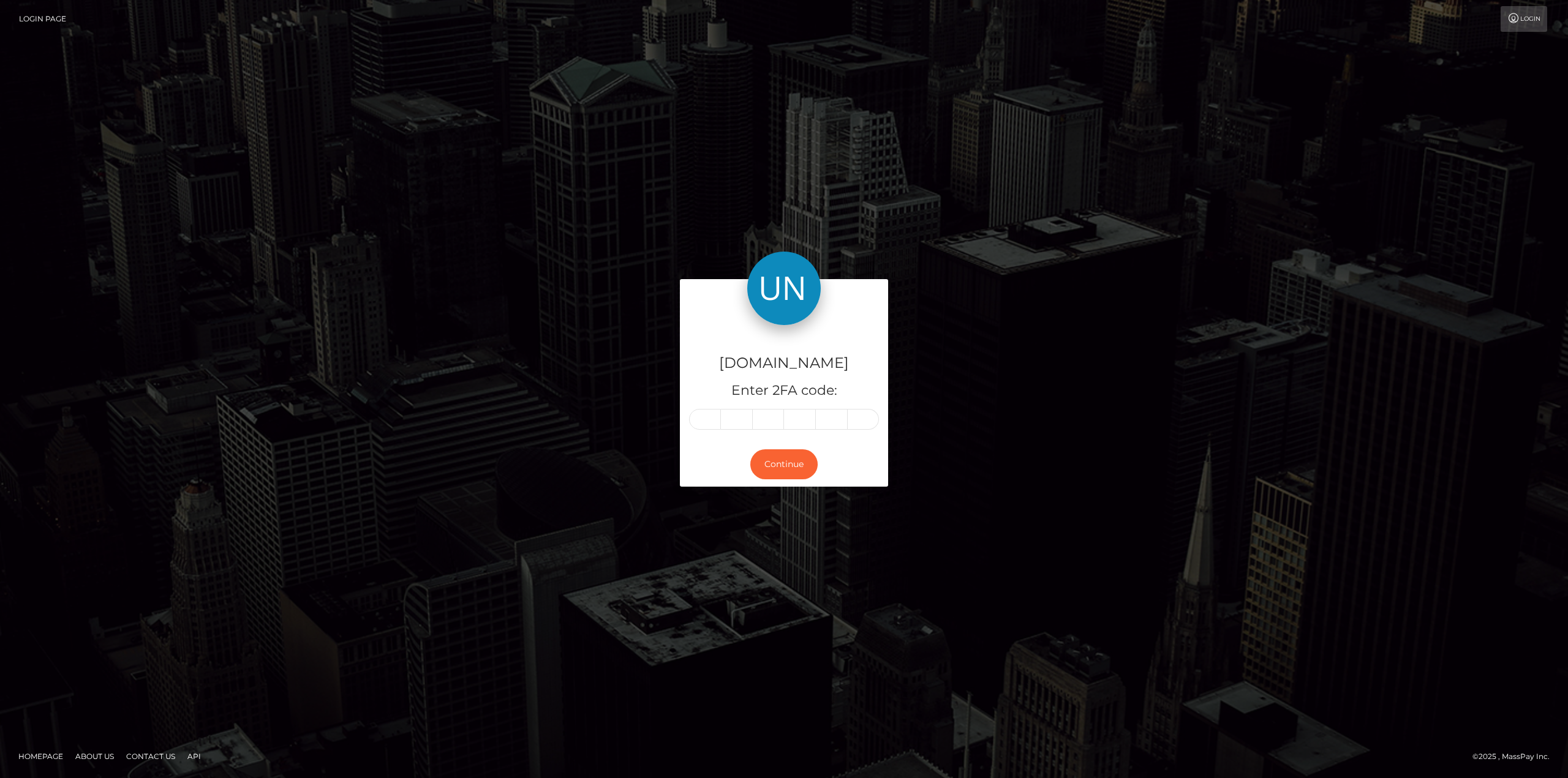
click at [711, 417] on input "text" at bounding box center [704, 419] width 32 height 21
type input "1"
type input "5"
type input "2"
type input "9"
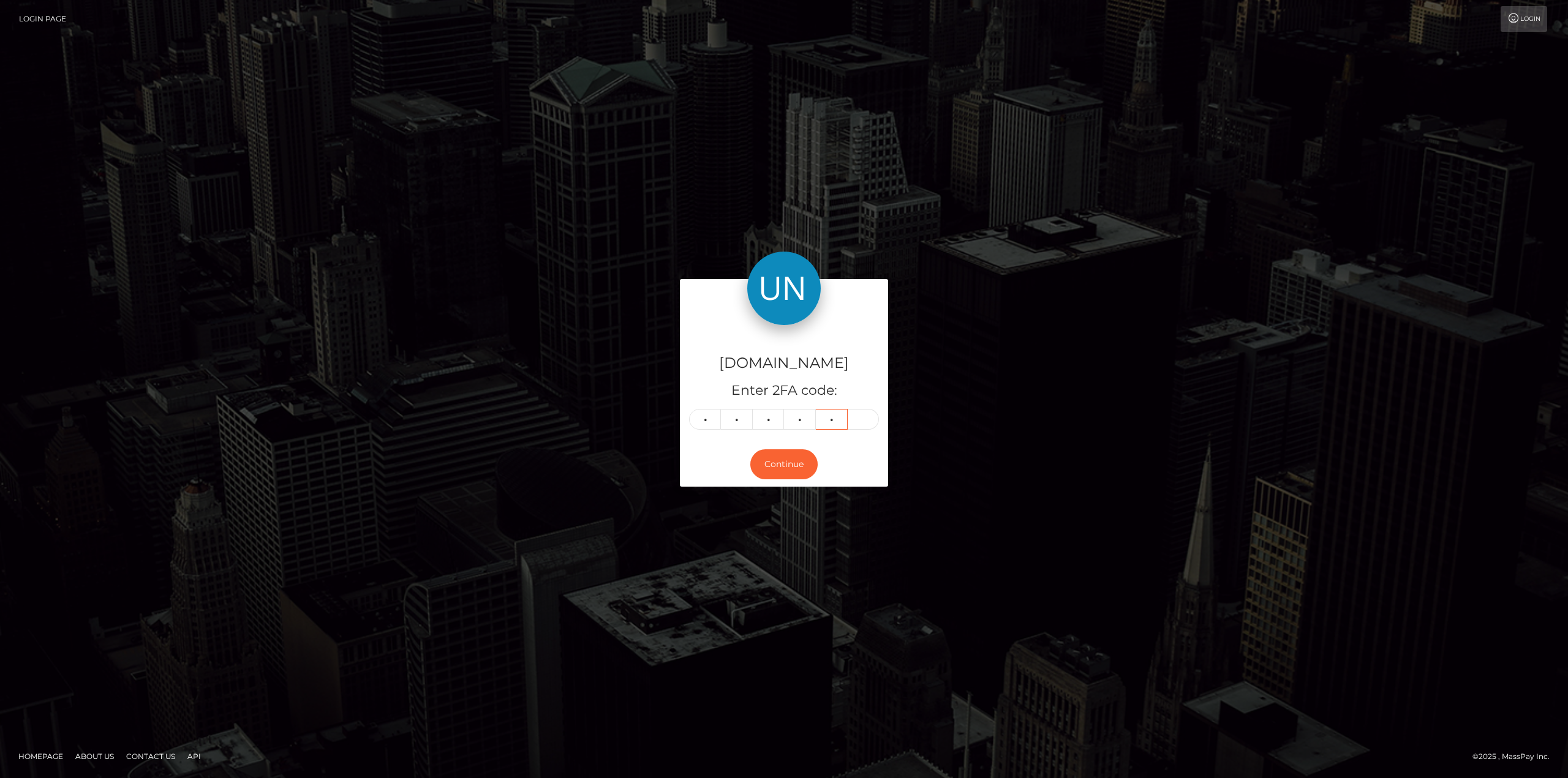
type input "6"
type input "3"
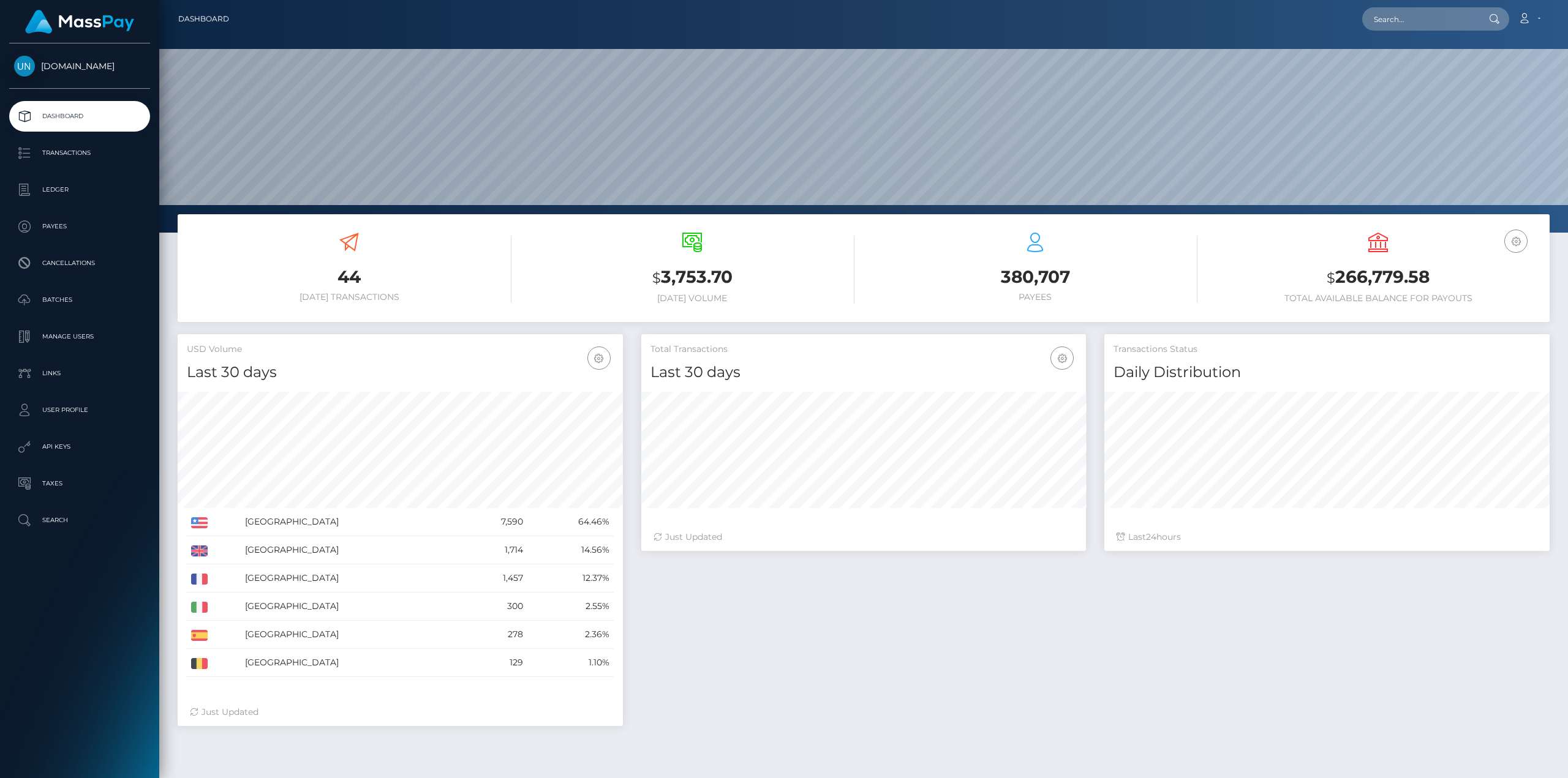
scroll to position [217, 445]
click at [1398, 20] on input "text" at bounding box center [1420, 19] width 115 height 23
click at [1404, 17] on input "[PERSON_NAME]" at bounding box center [1420, 19] width 115 height 23
click at [1405, 17] on input "jorge yamil" at bounding box center [1420, 19] width 115 height 23
type input "jorge mayo"
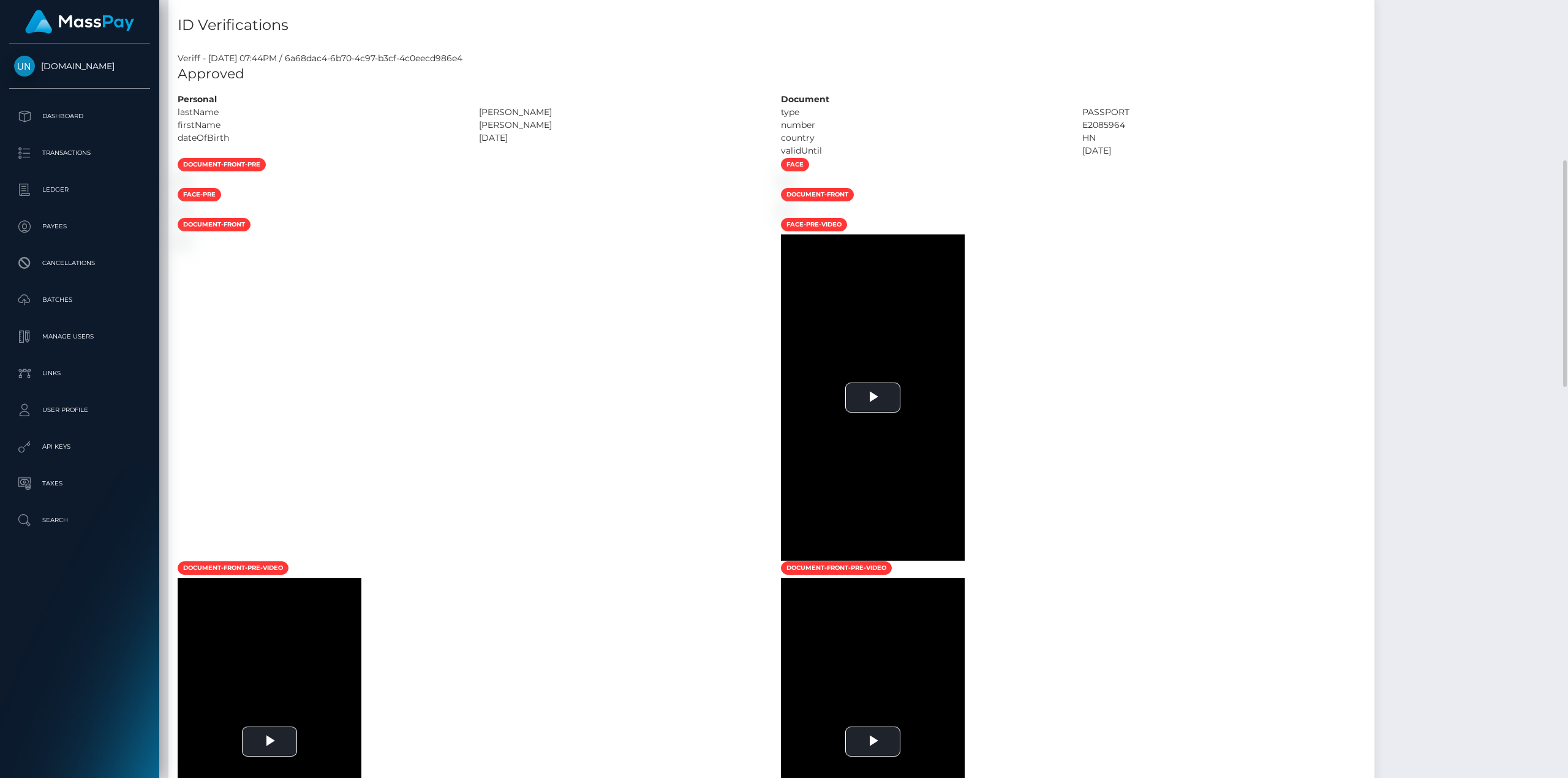
scroll to position [612, 0]
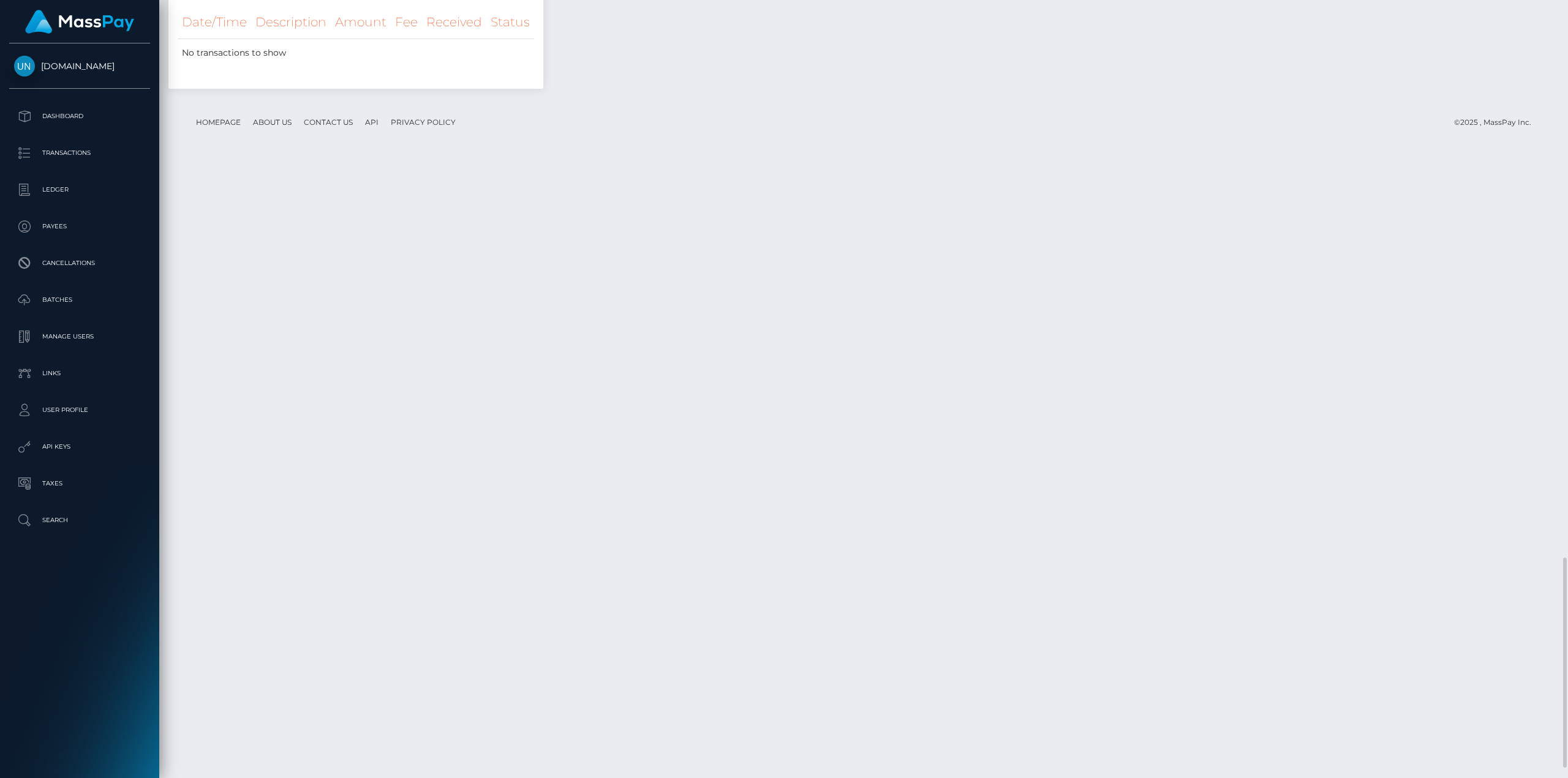
scroll to position [1837, 0]
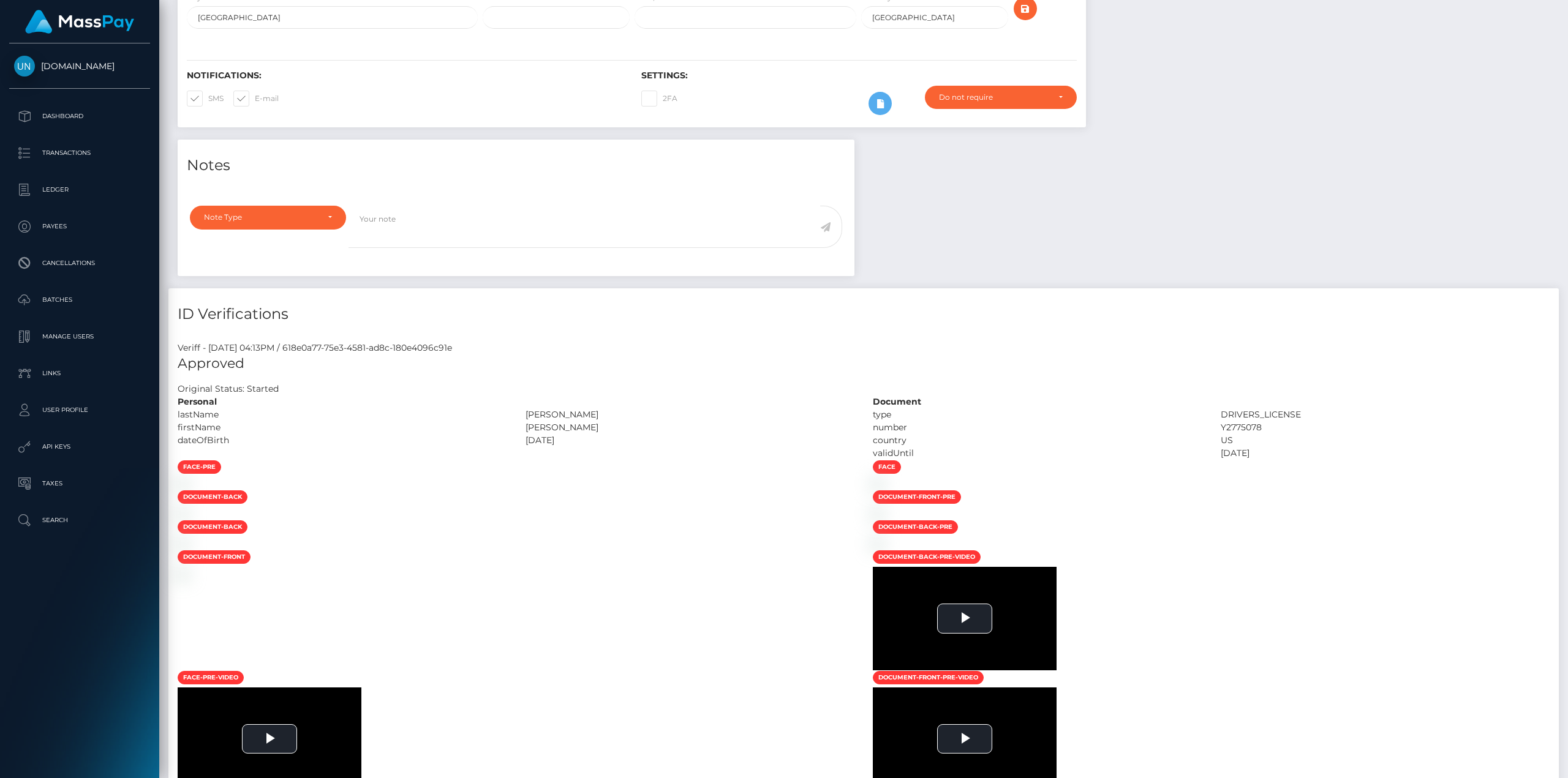
scroll to position [428, 0]
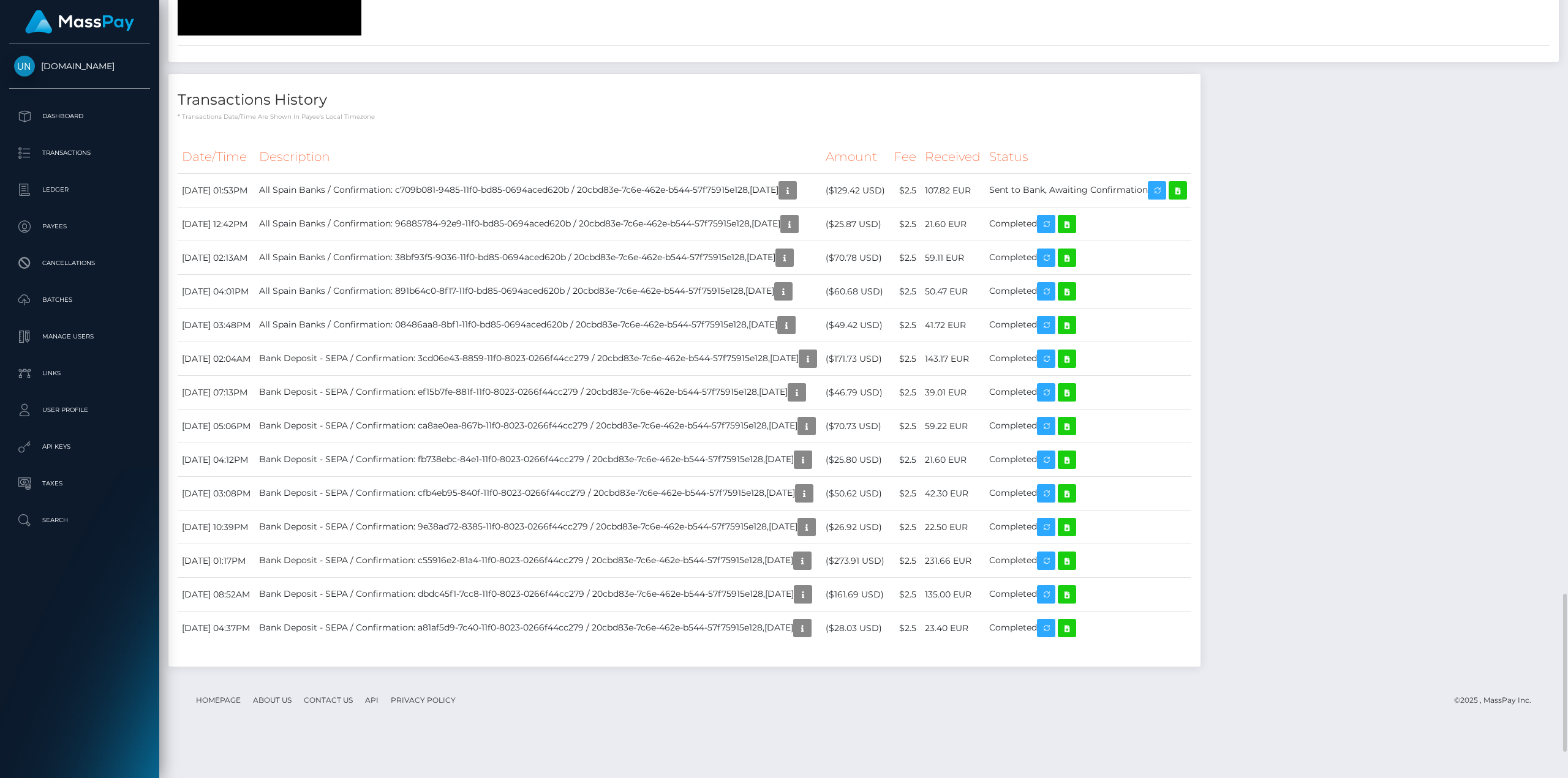
scroll to position [2143, 0]
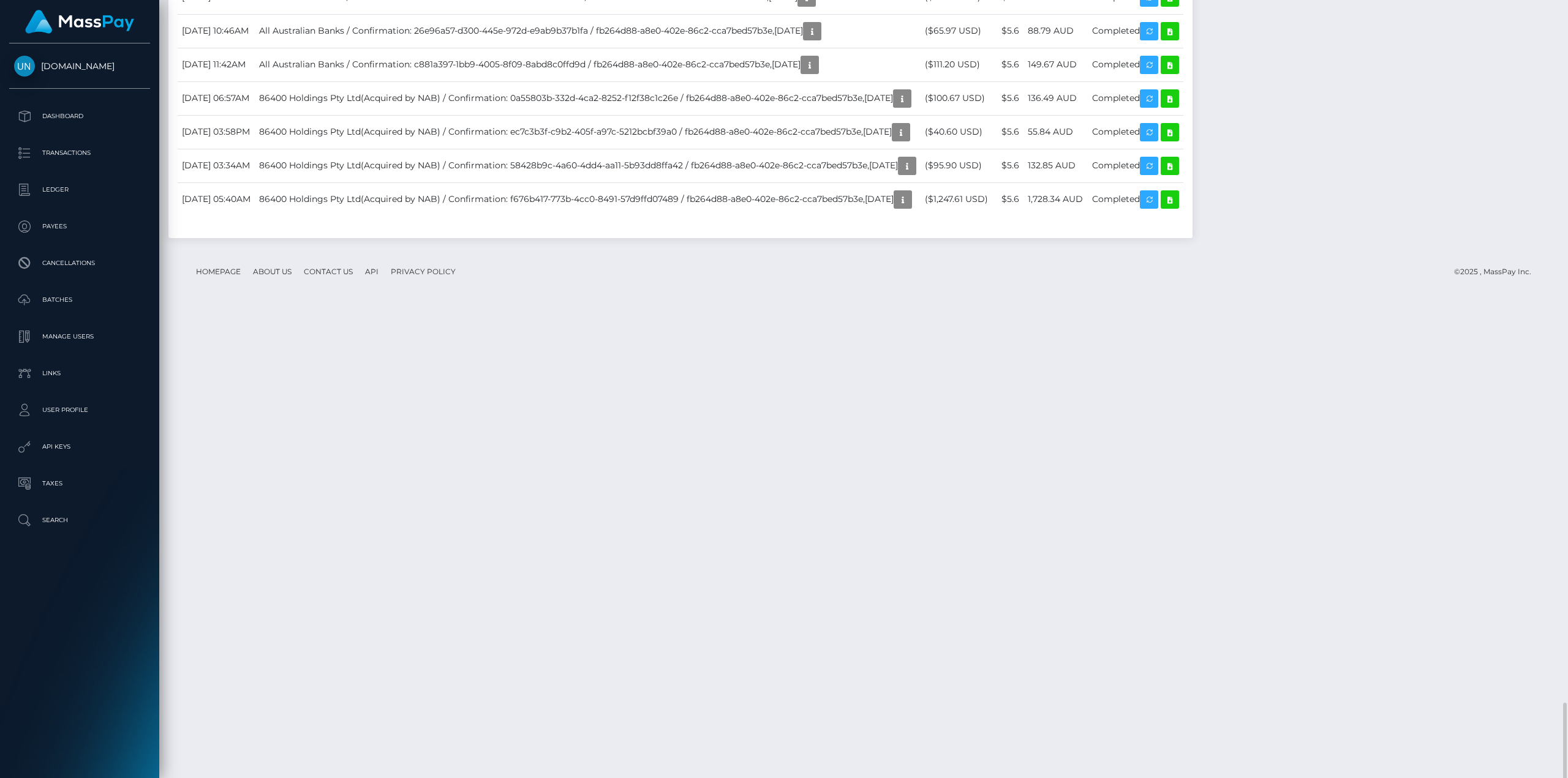
scroll to position [2143, 0]
